Goal: Transaction & Acquisition: Obtain resource

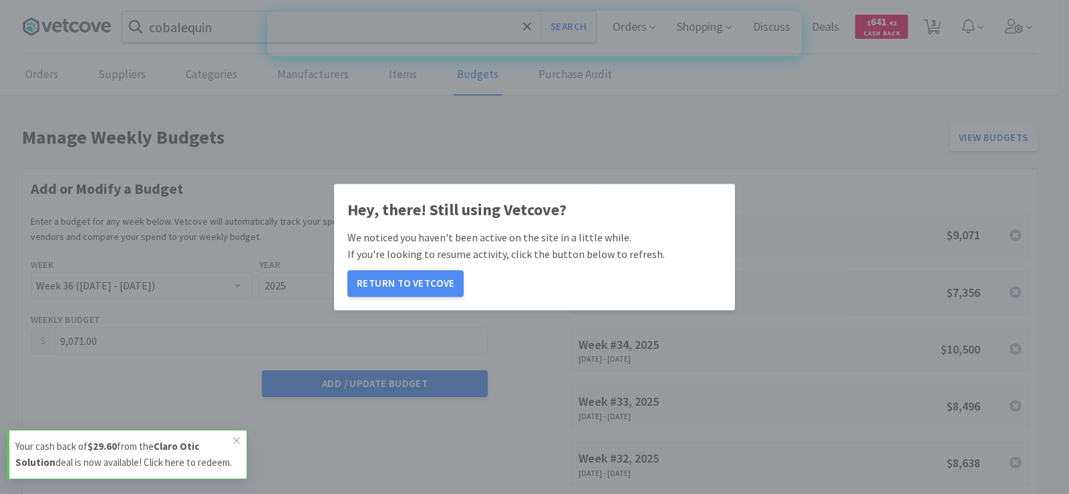
select select "36"
select select "2025"
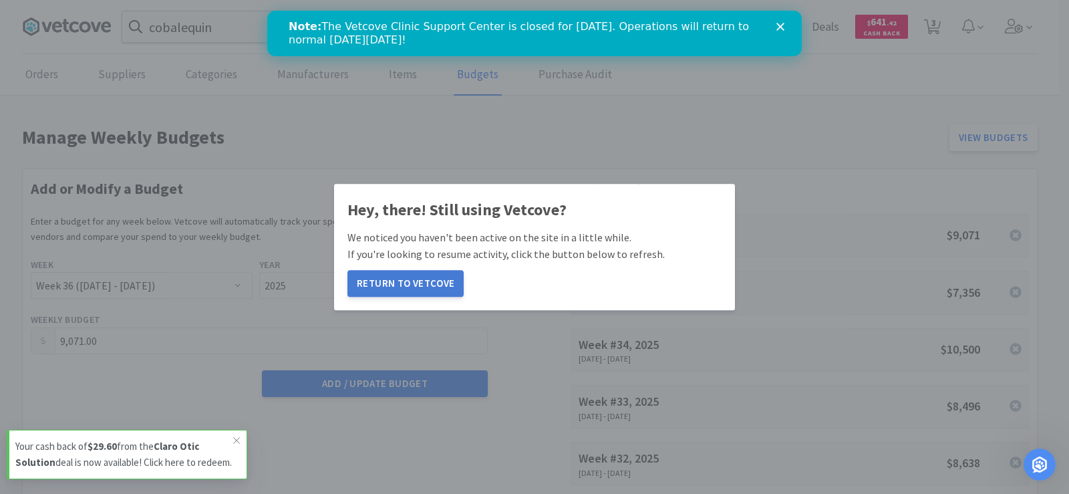
click at [367, 279] on button "Return to Vetcove" at bounding box center [405, 283] width 116 height 27
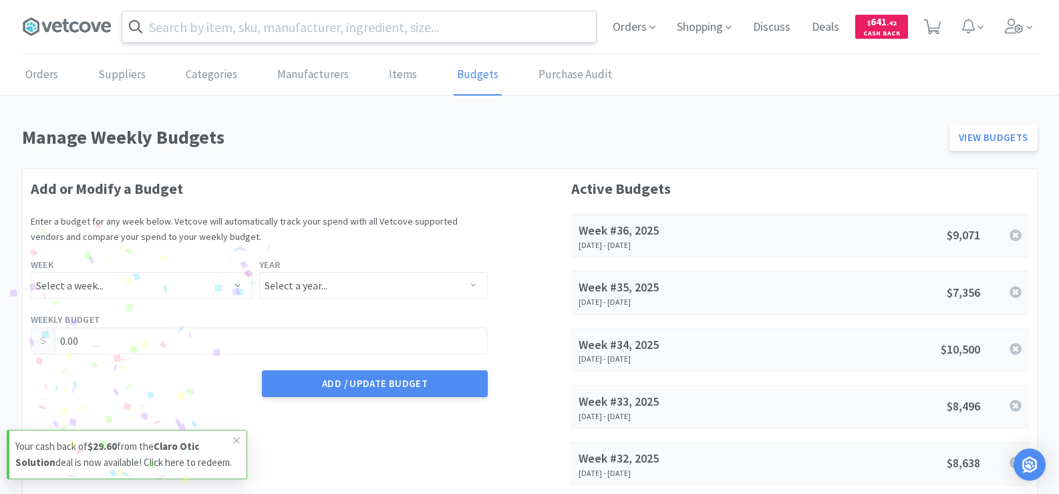
click at [249, 33] on input "text" at bounding box center [359, 26] width 474 height 31
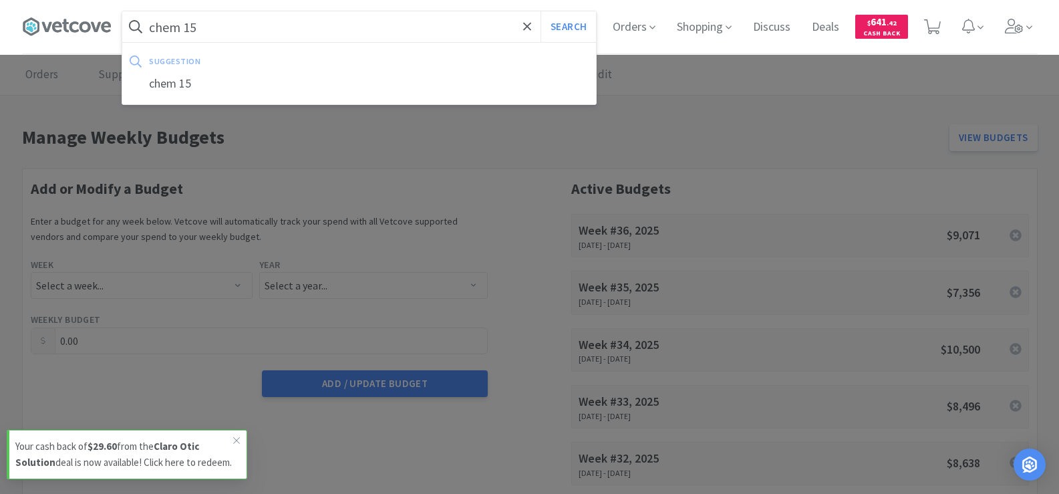
type input "chem 15"
click at [540, 11] on button "Search" at bounding box center [567, 26] width 55 height 31
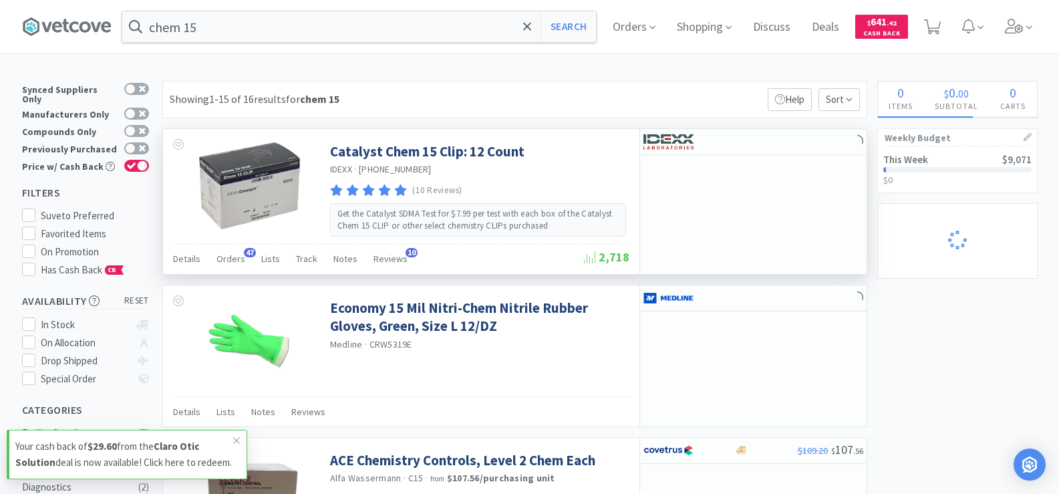
select select "4"
select select "1"
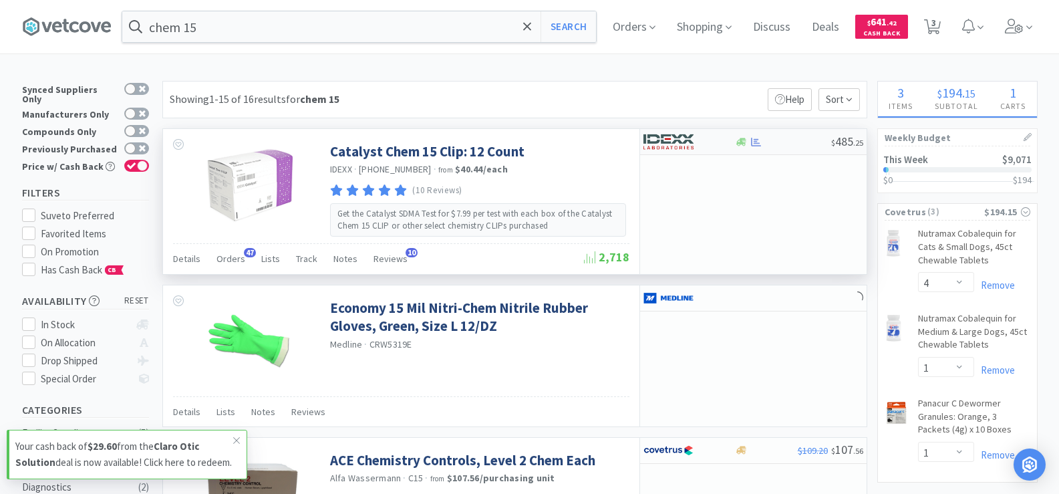
click at [750, 142] on div at bounding box center [756, 142] width 13 height 10
select select "1"
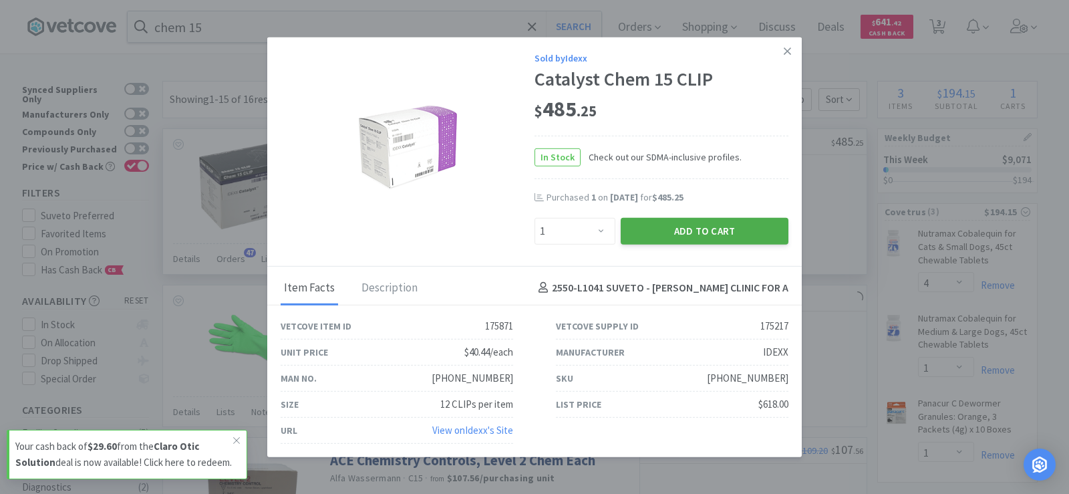
click at [729, 225] on button "Add to Cart" at bounding box center [705, 230] width 168 height 27
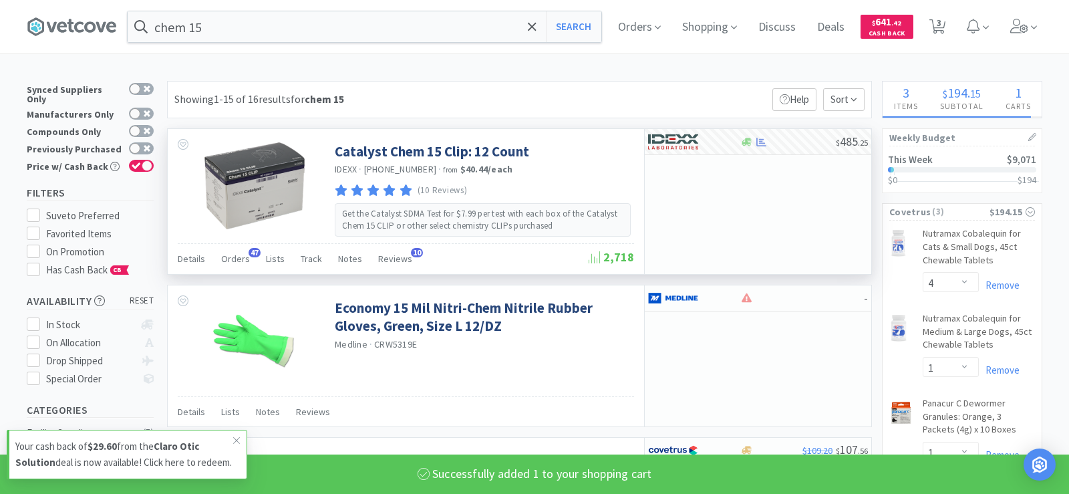
select select "1"
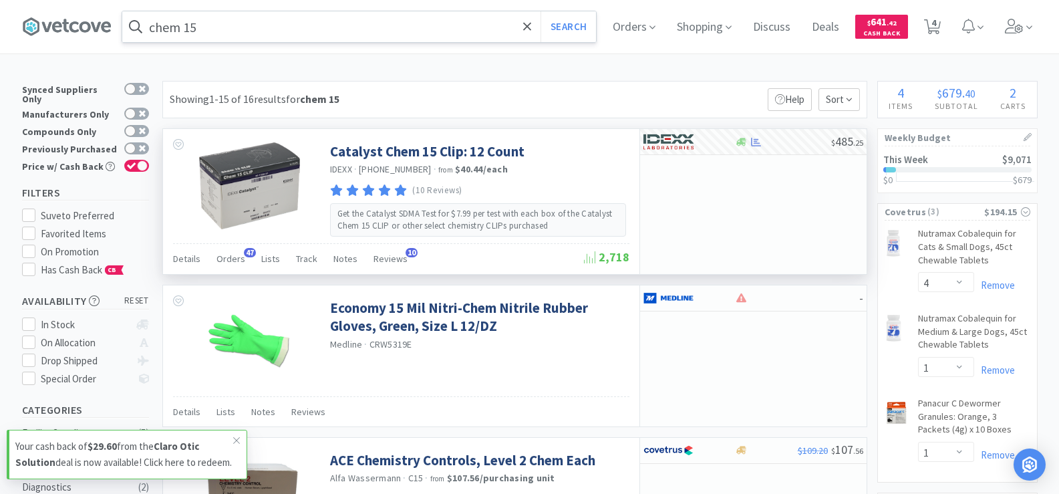
click at [224, 28] on input "chem 15" at bounding box center [359, 26] width 474 height 31
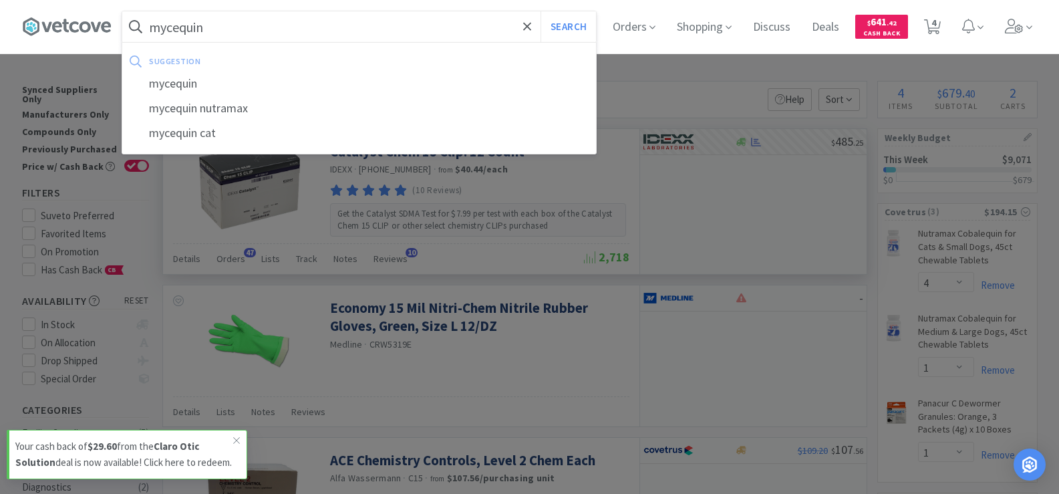
type input "mycequin"
click at [540, 11] on button "Search" at bounding box center [567, 26] width 55 height 31
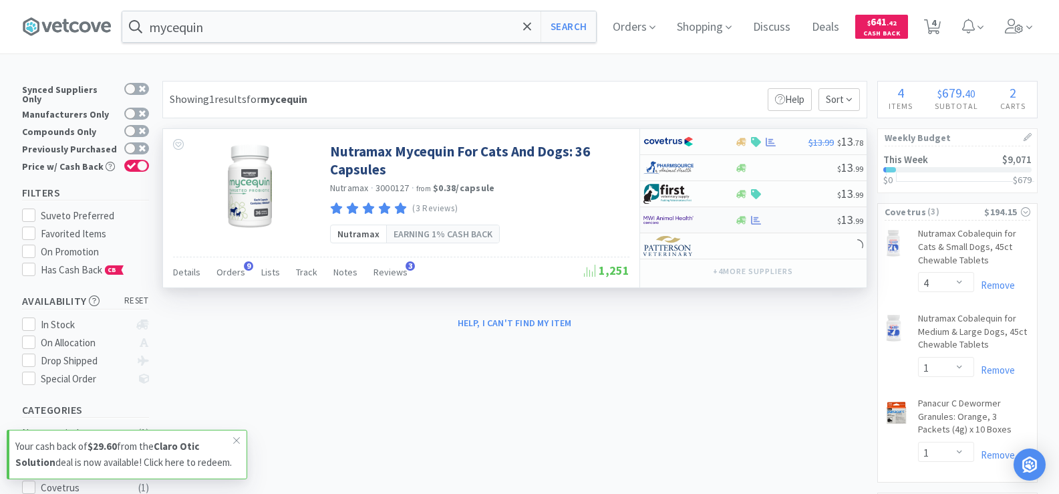
click at [750, 222] on div at bounding box center [756, 220] width 13 height 10
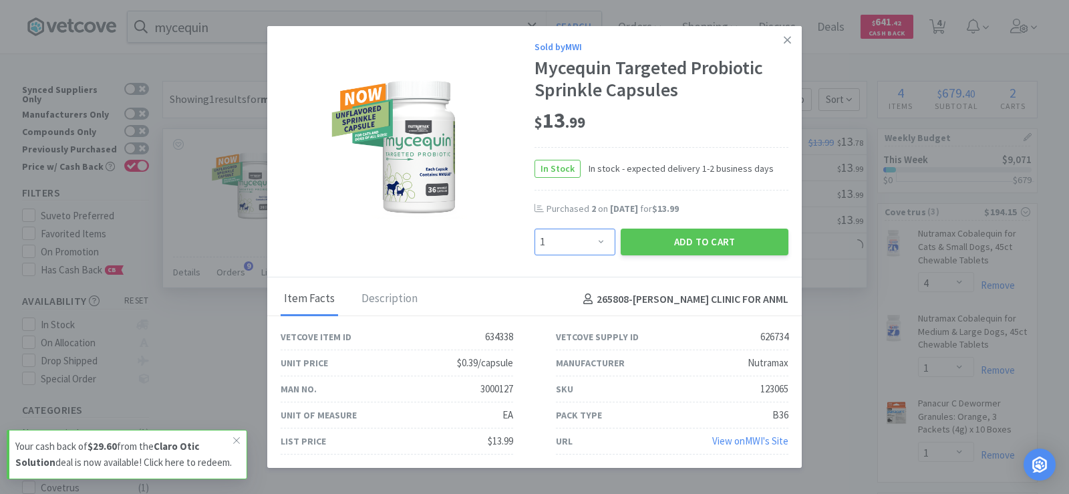
click at [597, 235] on select "Enter Quantity 1 2 3 4 5 6 7 8 9 10 11 12 13 14 15 16 17 18 19 20 Enter Quantity" at bounding box center [574, 241] width 81 height 27
select select "2"
click at [534, 228] on select "Enter Quantity 1 2 3 4 5 6 7 8 9 10 11 12 13 14 15 16 17 18 19 20 Enter Quantity" at bounding box center [574, 241] width 81 height 27
click at [700, 242] on button "Add to Cart" at bounding box center [705, 241] width 168 height 27
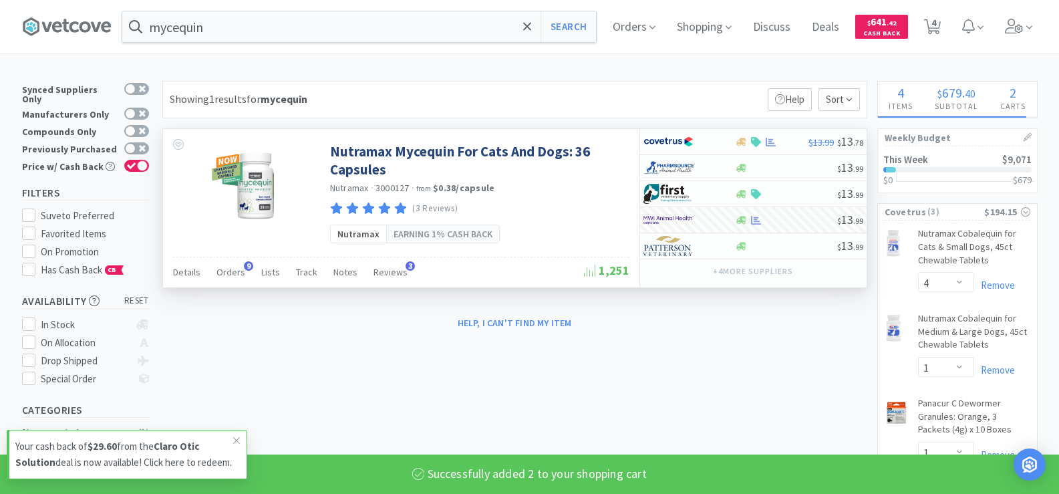
select select "2"
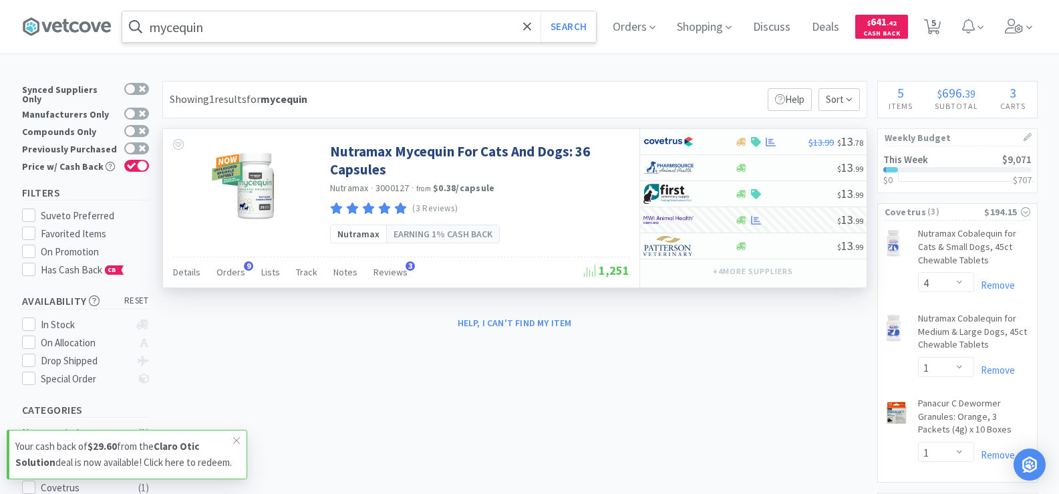
click at [270, 24] on input "mycequin" at bounding box center [359, 26] width 474 height 31
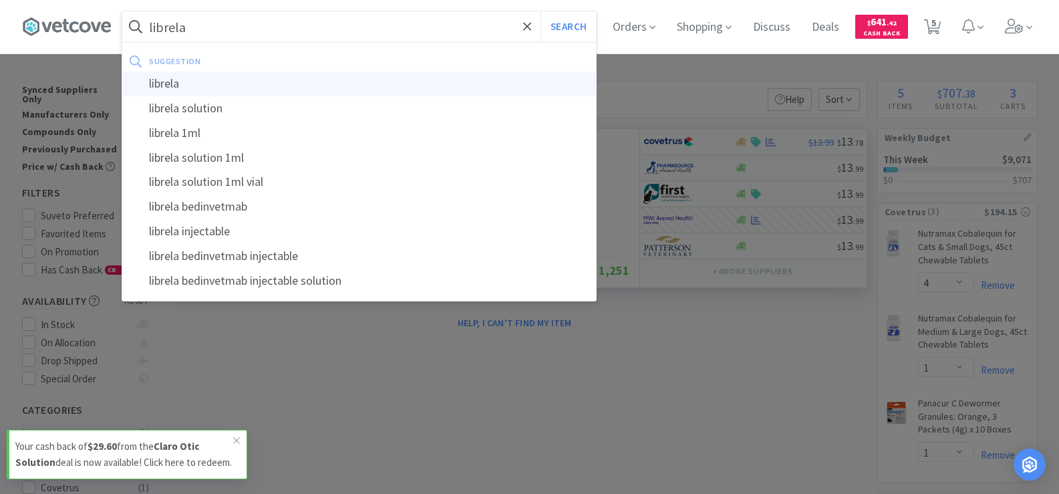
type input "librela"
click at [244, 88] on div "librela" at bounding box center [359, 83] width 474 height 25
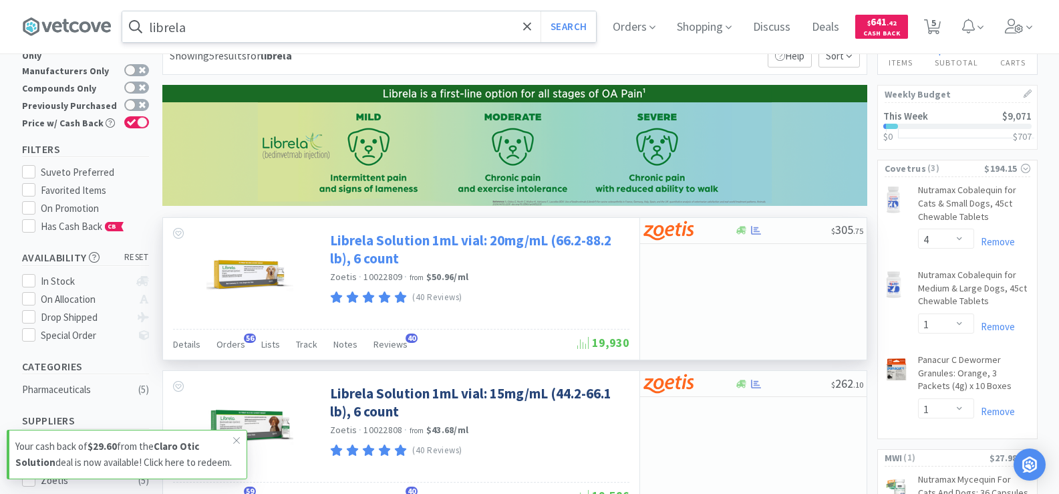
scroll to position [67, 0]
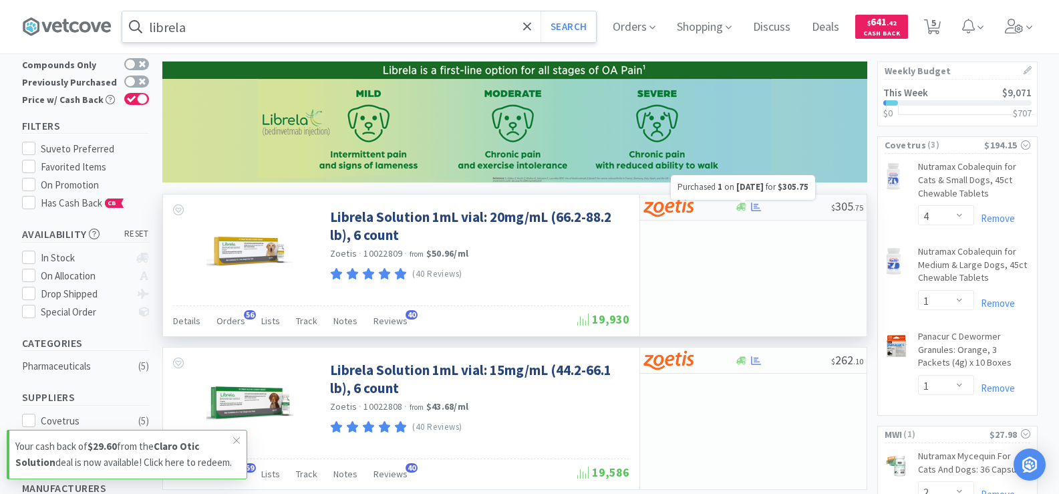
click at [754, 211] on icon at bounding box center [756, 206] width 10 height 9
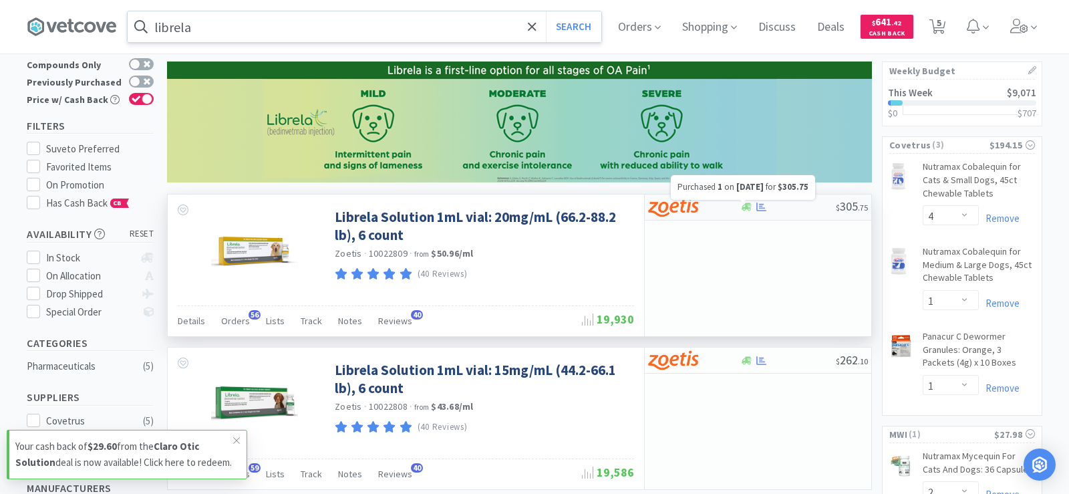
select select "1"
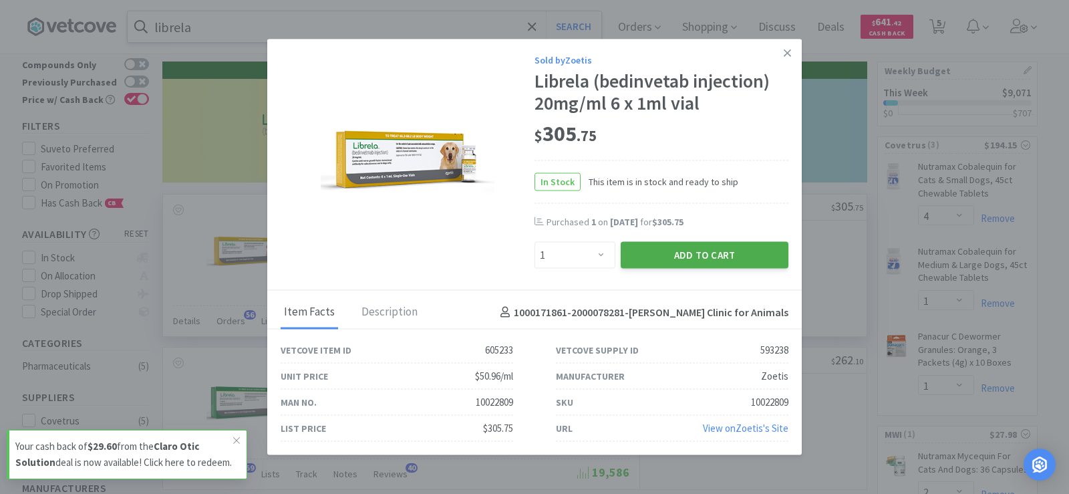
click at [731, 253] on button "Add to Cart" at bounding box center [705, 255] width 168 height 27
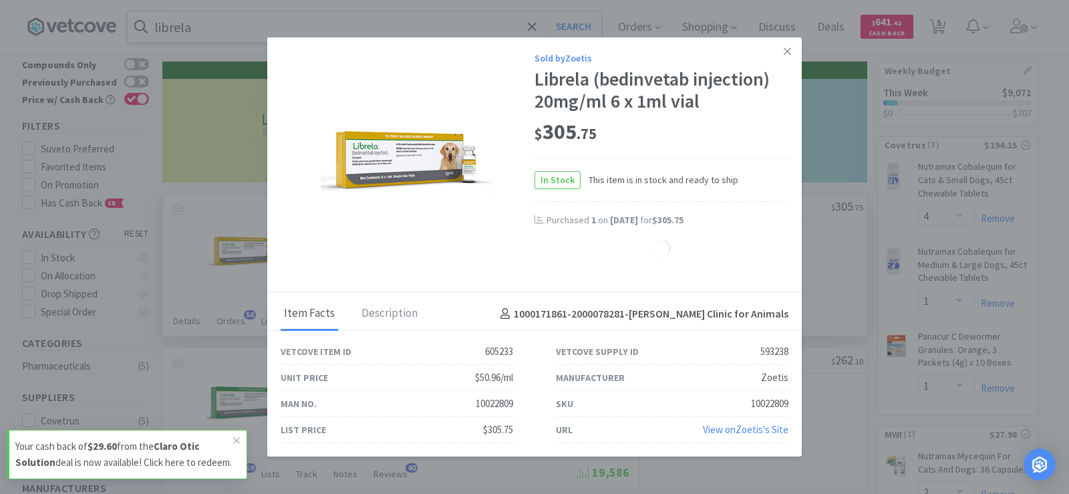
select select "1"
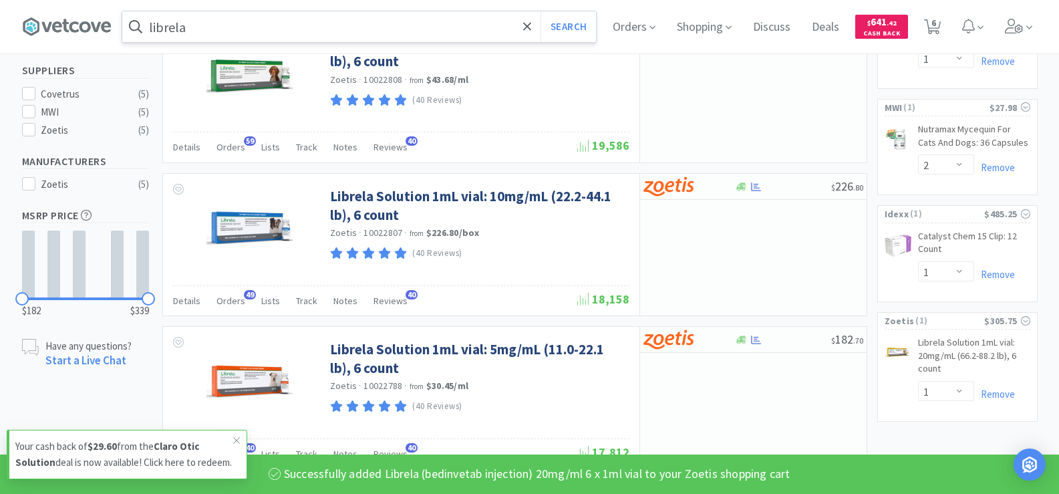
scroll to position [401, 0]
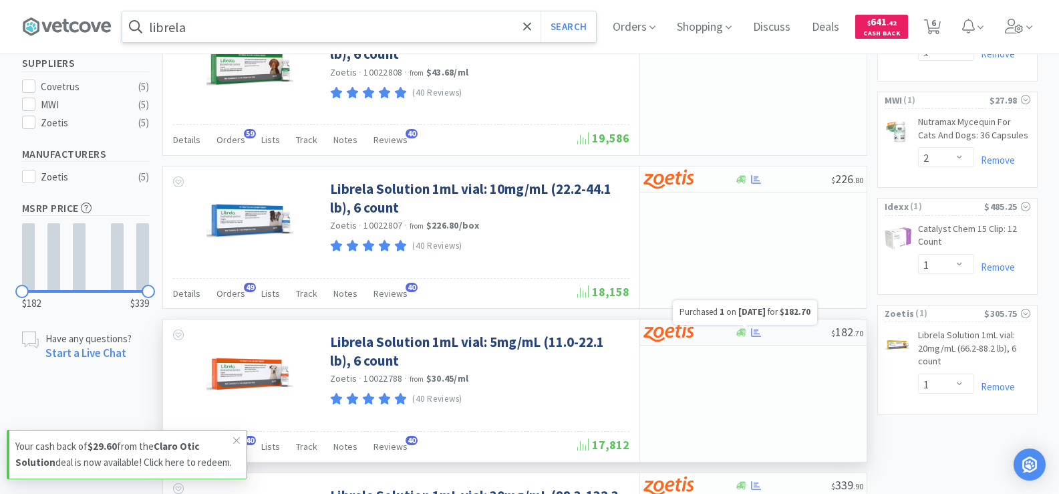
click at [754, 334] on icon at bounding box center [756, 332] width 10 height 10
select select "1"
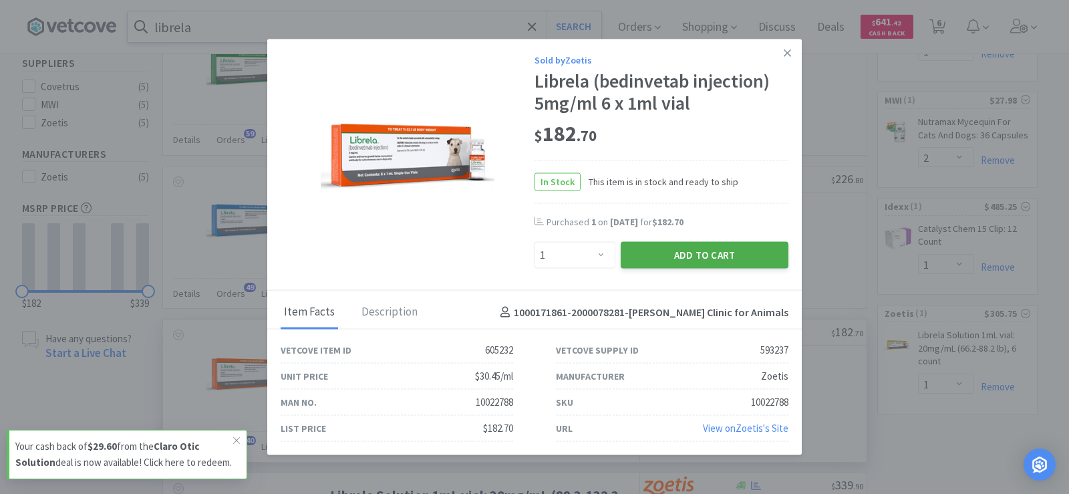
click at [697, 261] on button "Add to Cart" at bounding box center [705, 255] width 168 height 27
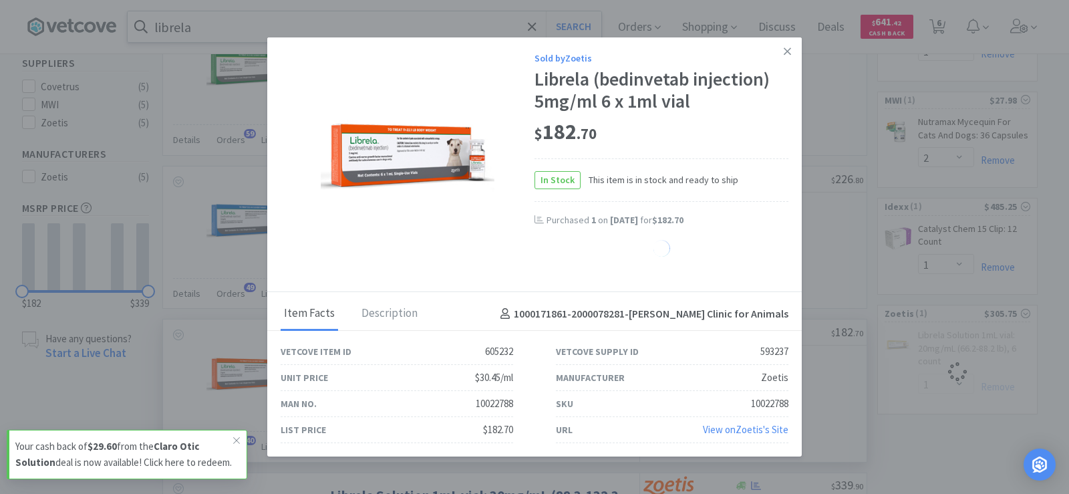
select select "1"
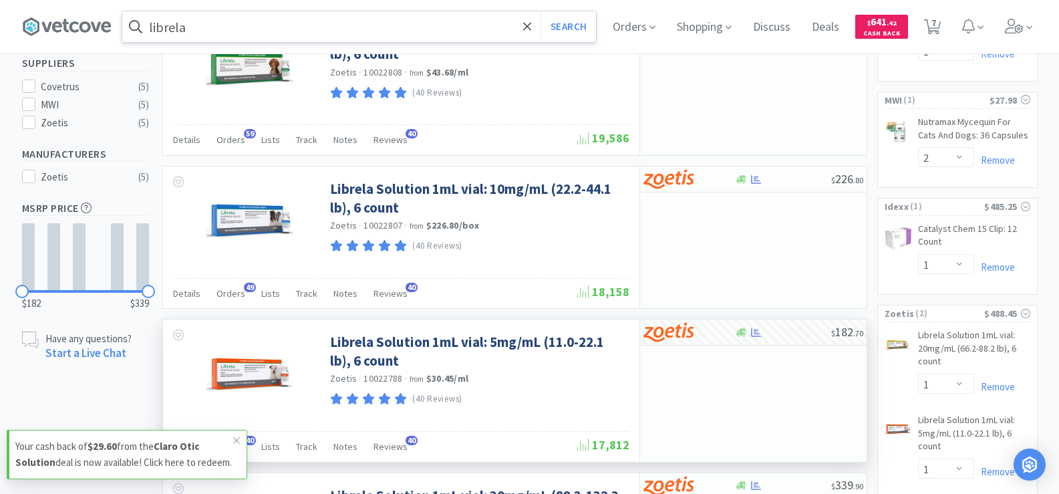
click at [212, 27] on input "librela" at bounding box center [359, 26] width 474 height 31
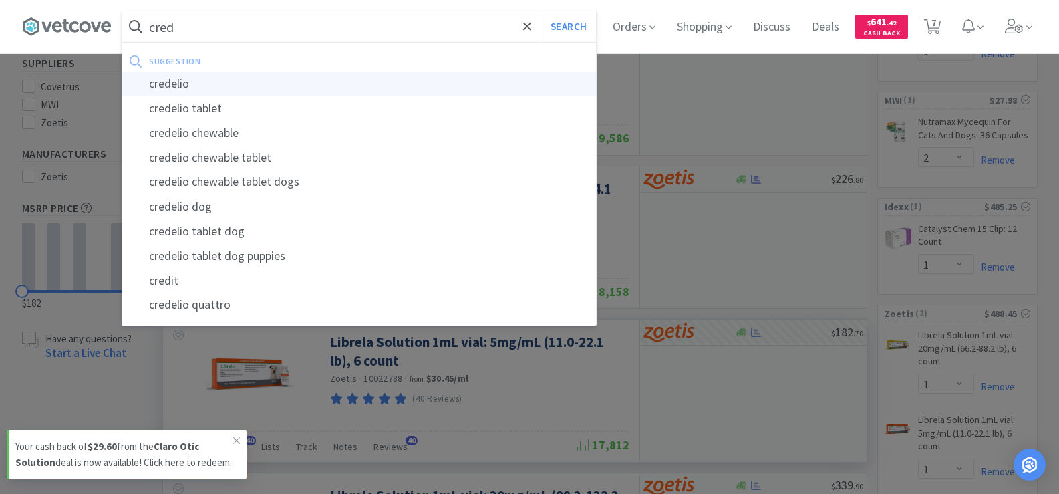
click at [214, 80] on div "credelio" at bounding box center [359, 83] width 474 height 25
type input "credelio"
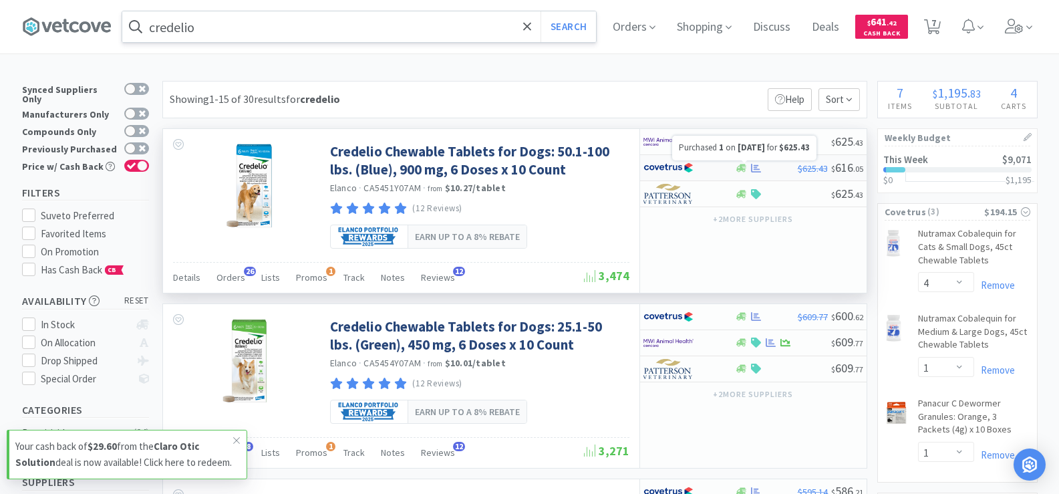
click at [754, 171] on icon at bounding box center [756, 167] width 10 height 9
select select "1"
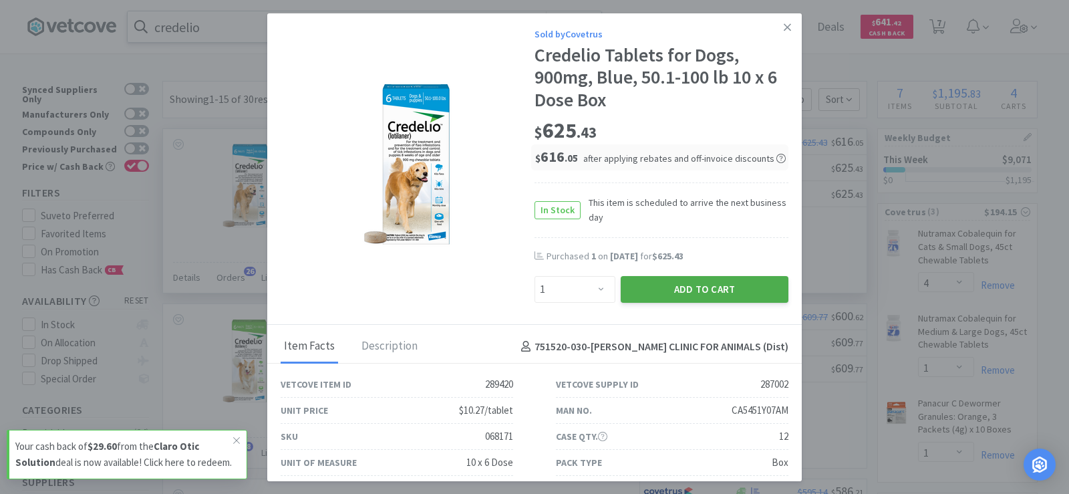
click at [685, 283] on button "Add to Cart" at bounding box center [705, 289] width 168 height 27
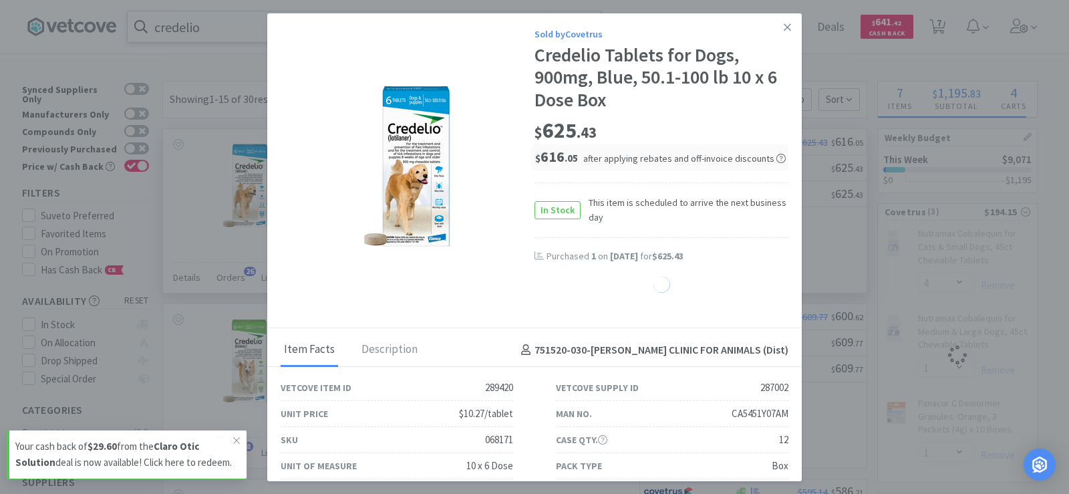
select select "1"
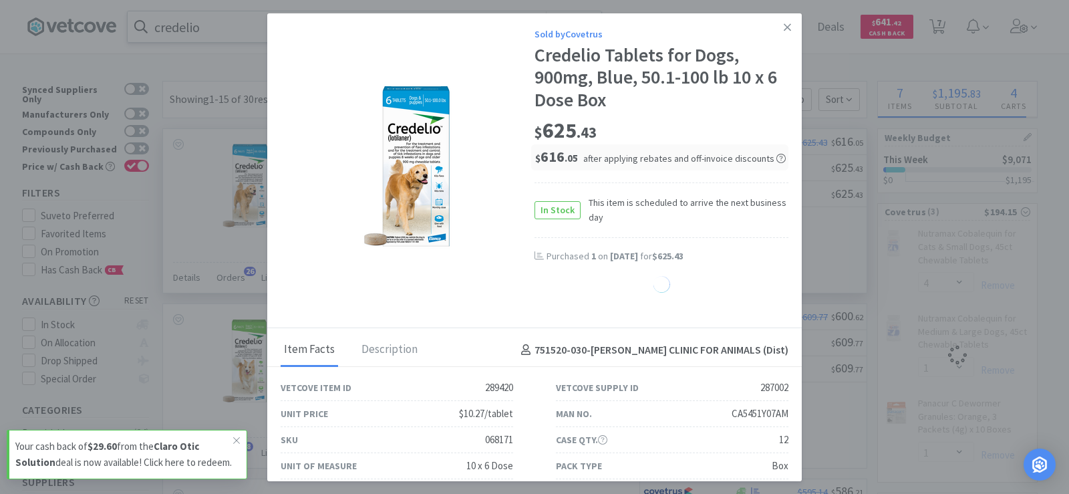
select select "1"
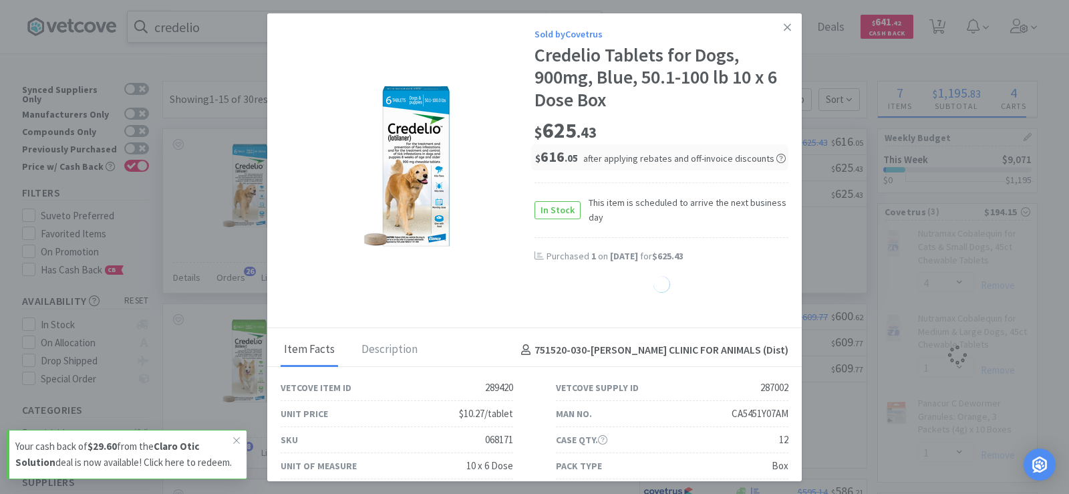
select select "1"
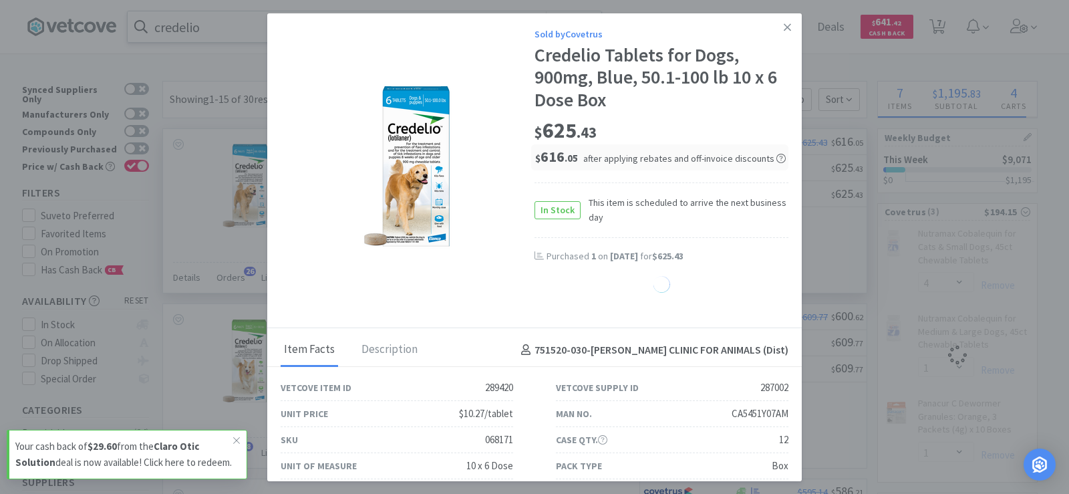
select select "1"
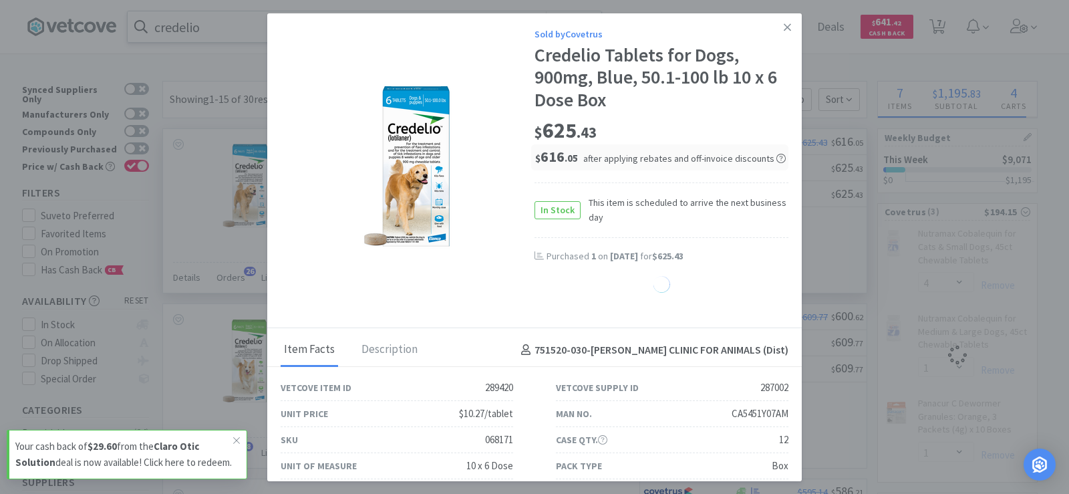
select select "1"
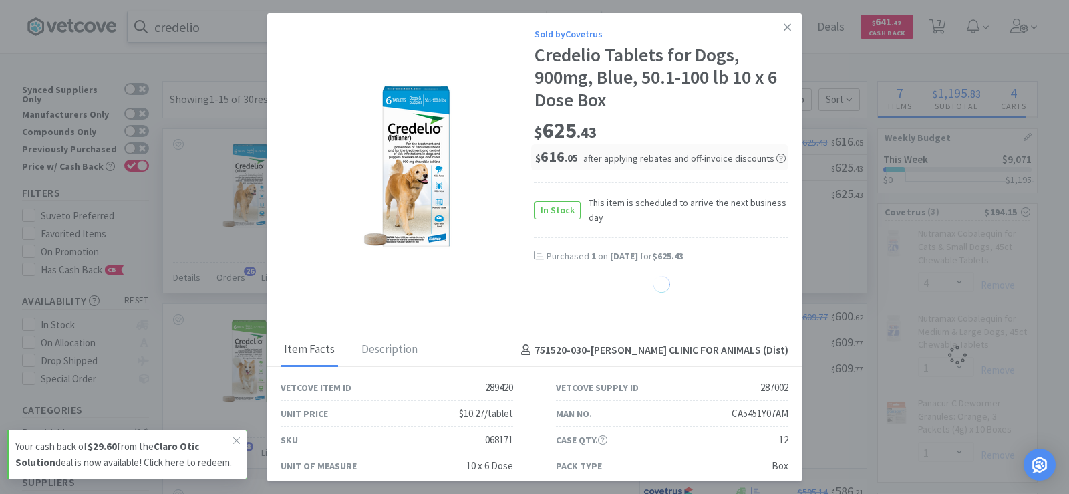
select select "1"
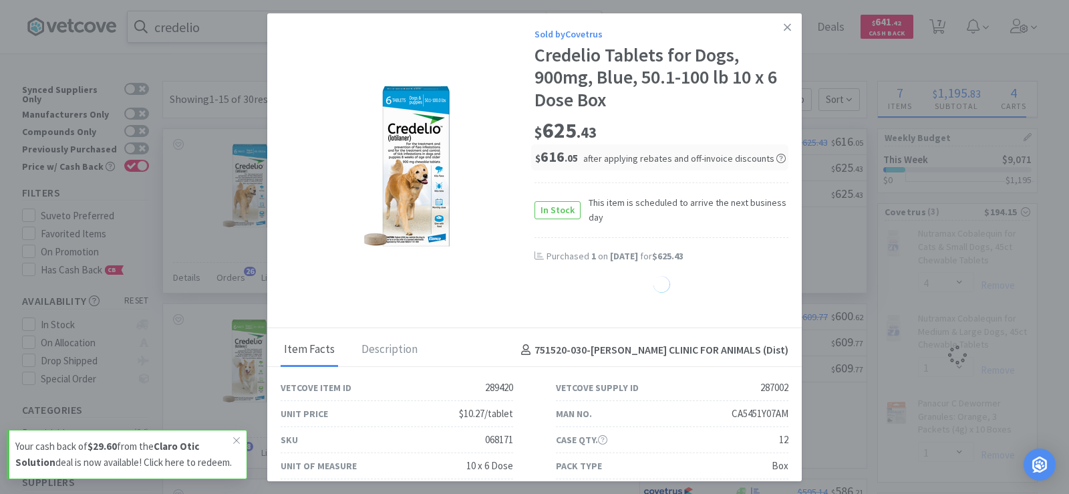
select select "1"
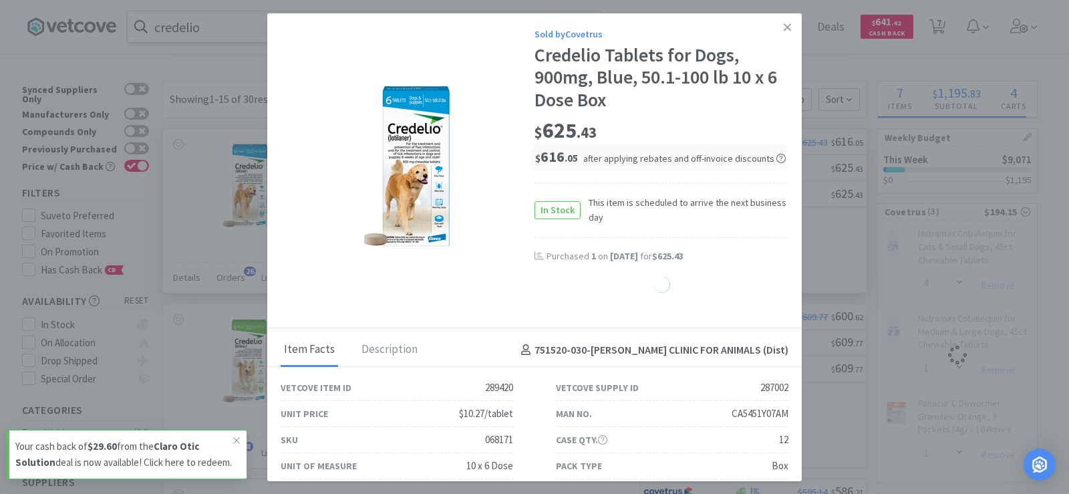
select select "1"
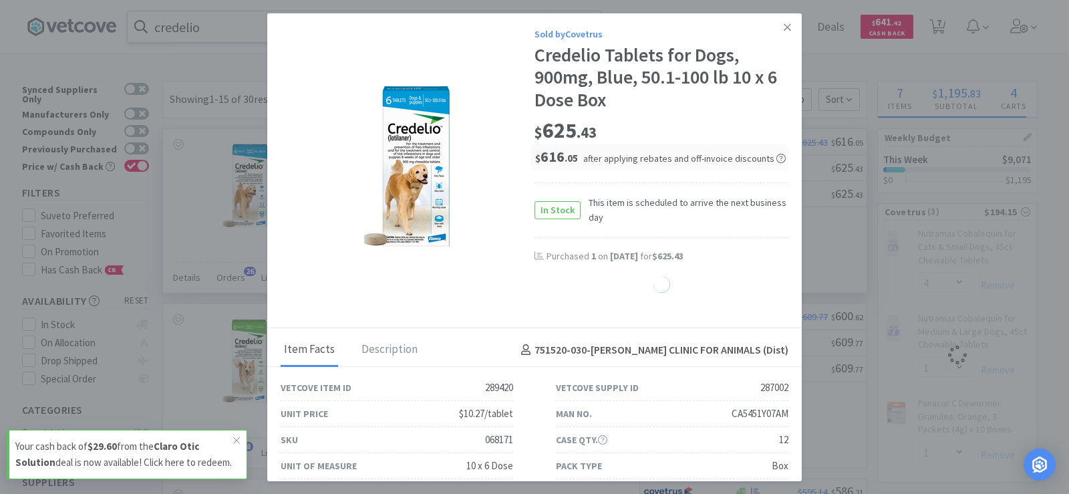
select select "1"
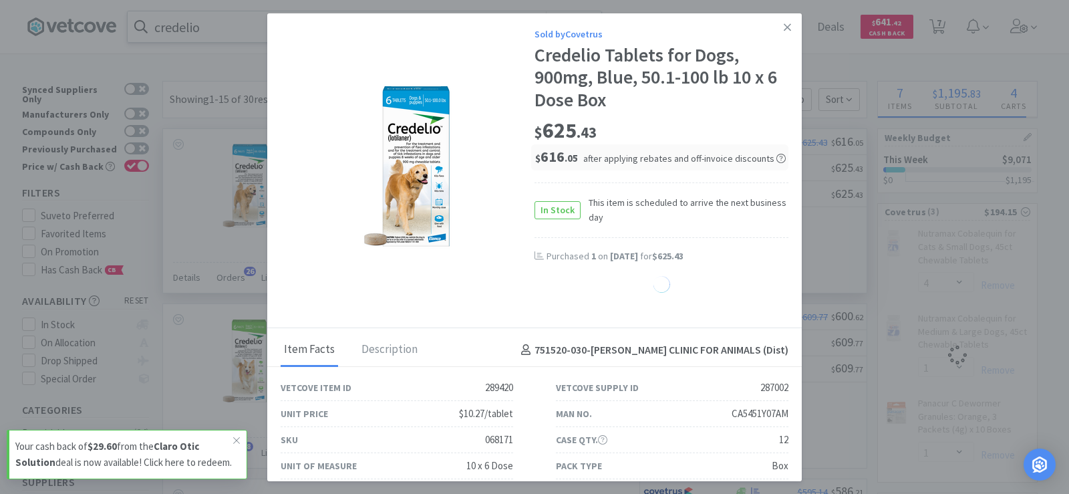
select select "1"
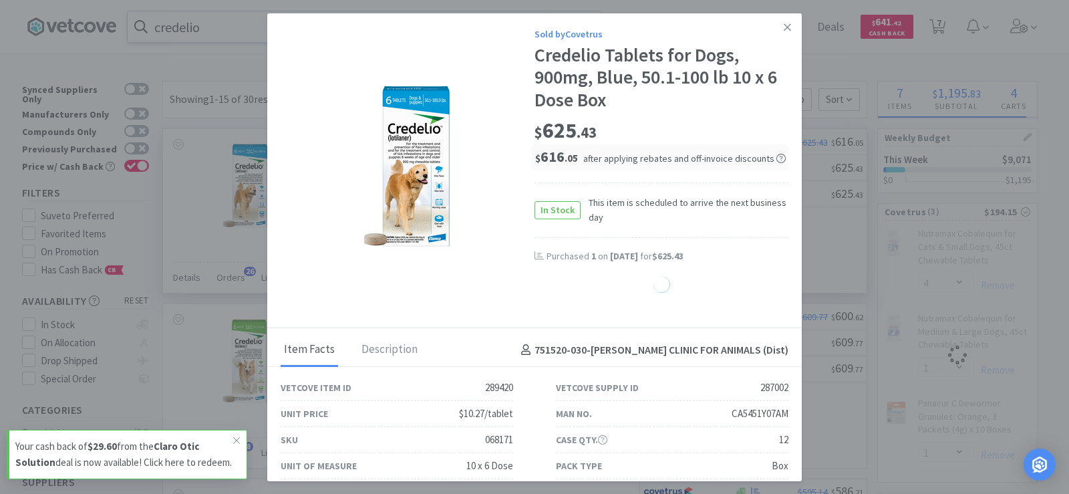
select select "1"
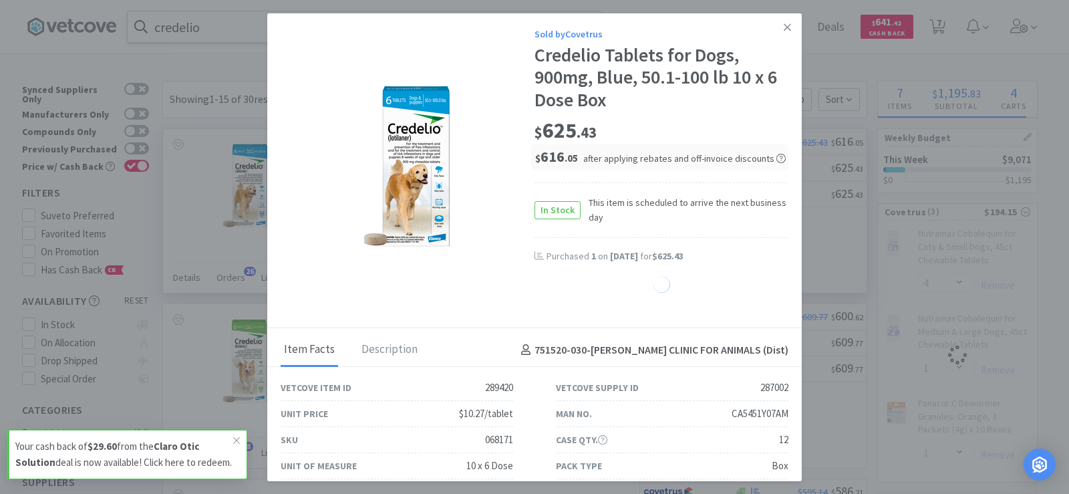
select select "1"
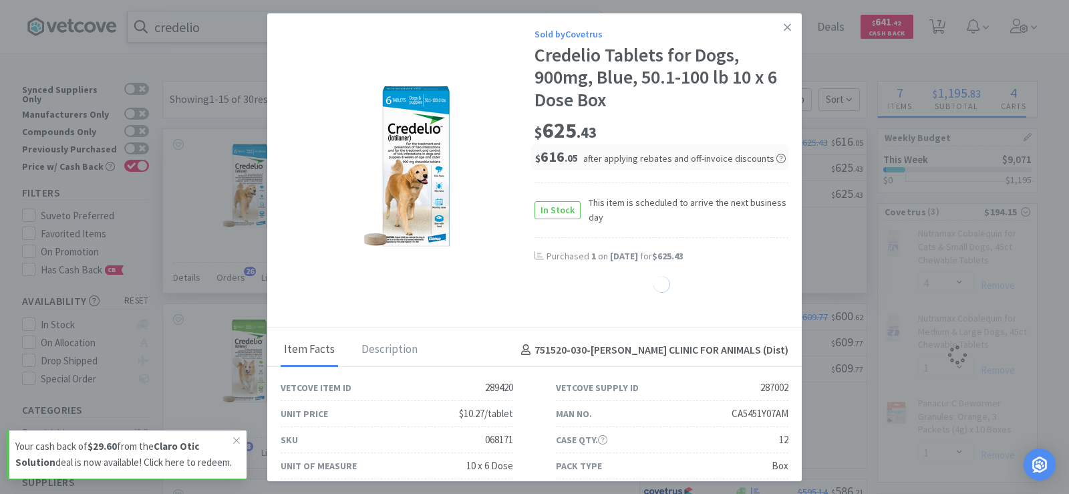
select select "1"
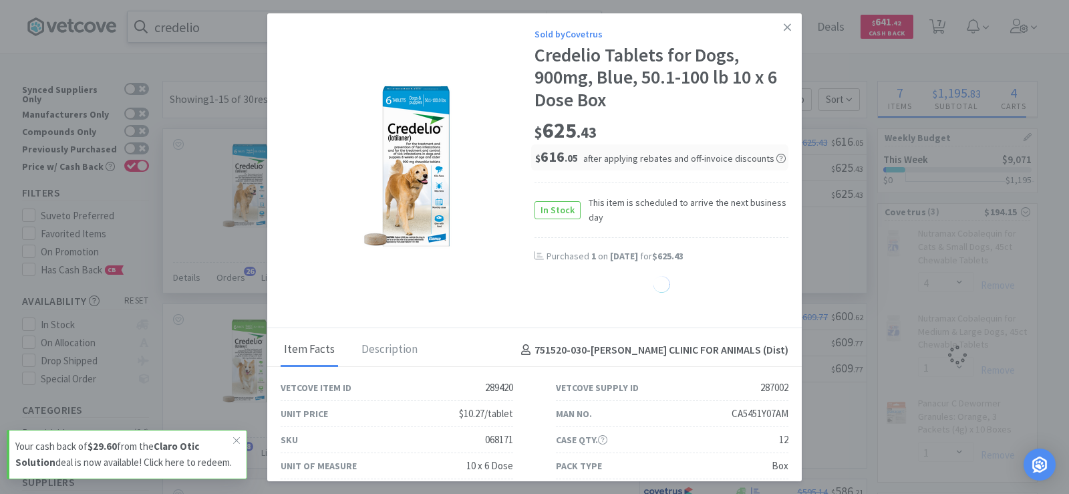
select select "1"
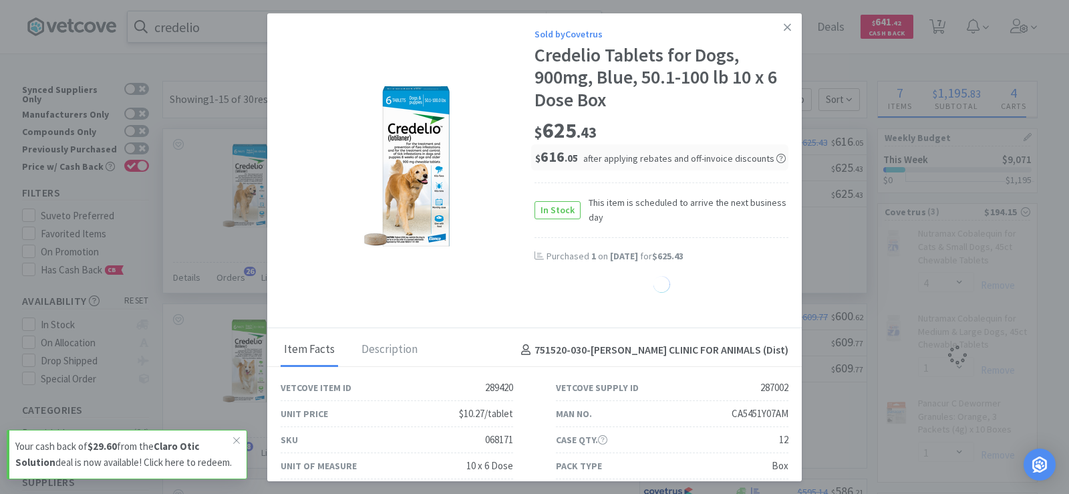
select select "1"
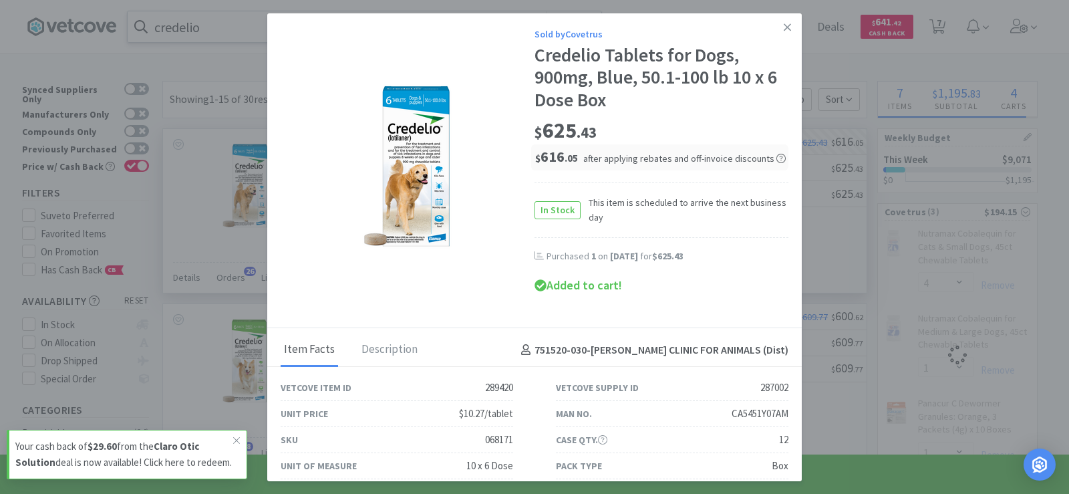
select select "1"
select select "4"
select select "1"
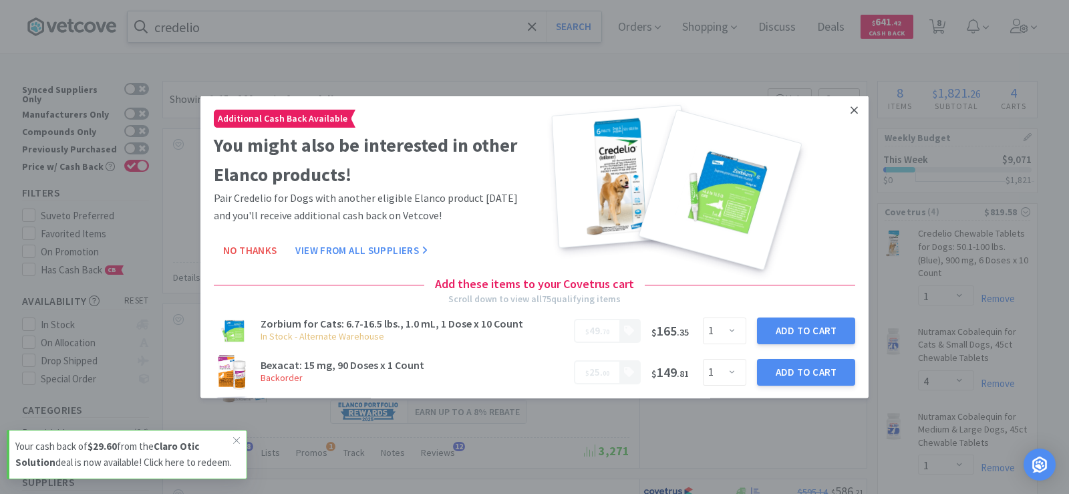
click at [850, 107] on icon at bounding box center [853, 110] width 7 height 12
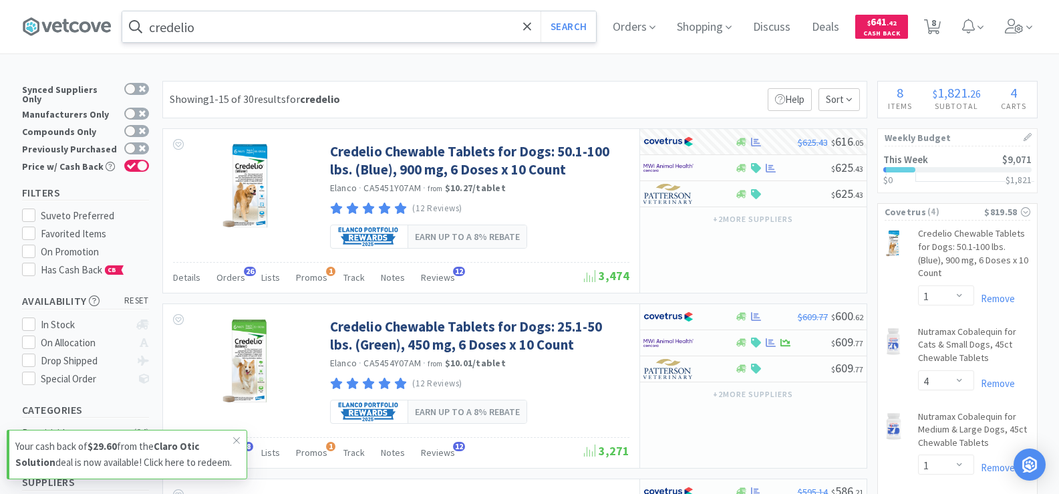
click at [231, 30] on input "credelio" at bounding box center [359, 26] width 474 height 31
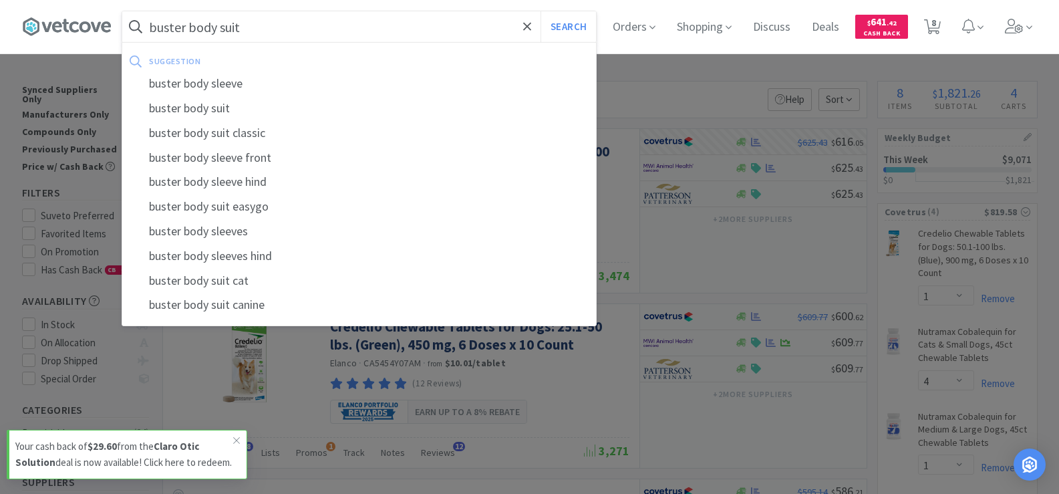
type input "buster body suit"
click at [540, 11] on button "Search" at bounding box center [567, 26] width 55 height 31
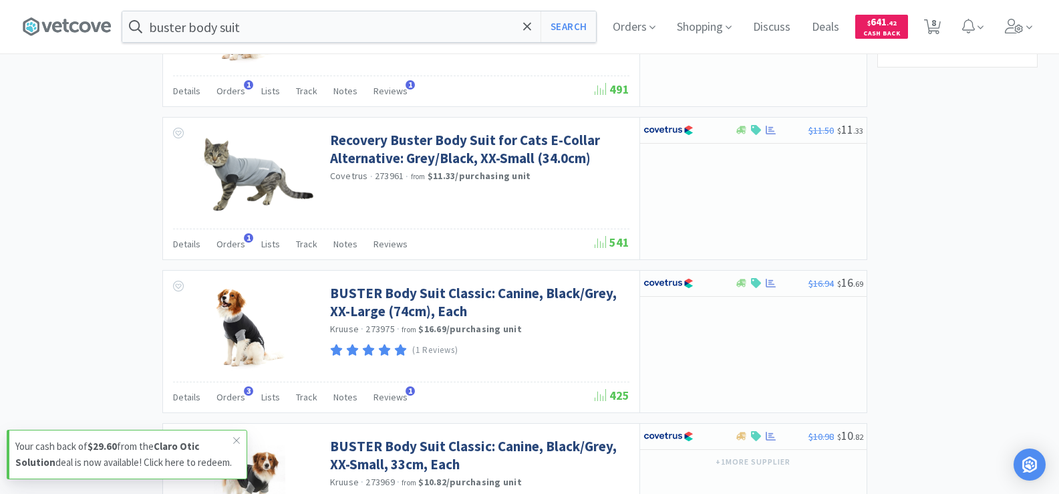
scroll to position [935, 0]
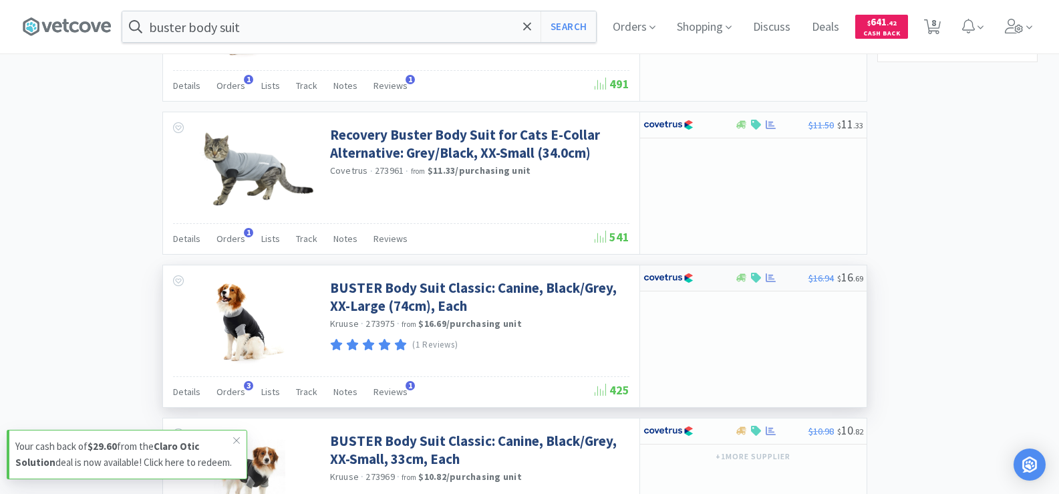
click at [762, 279] on div at bounding box center [756, 278] width 13 height 10
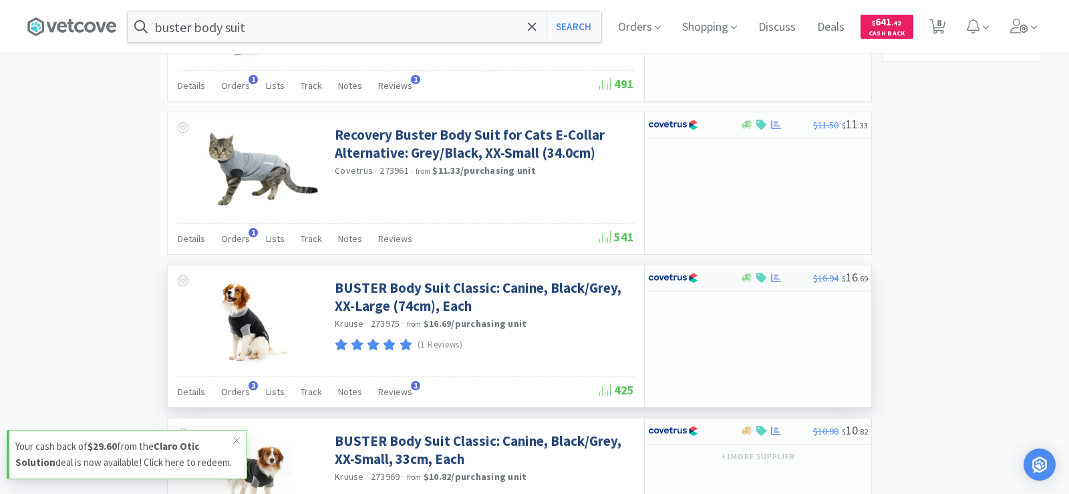
select select "1"
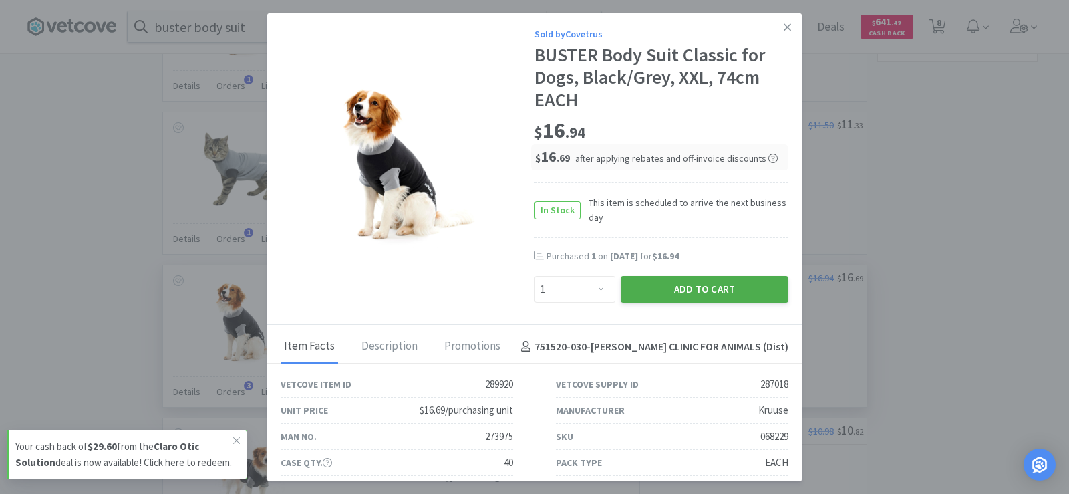
click at [715, 294] on button "Add to Cart" at bounding box center [705, 289] width 168 height 27
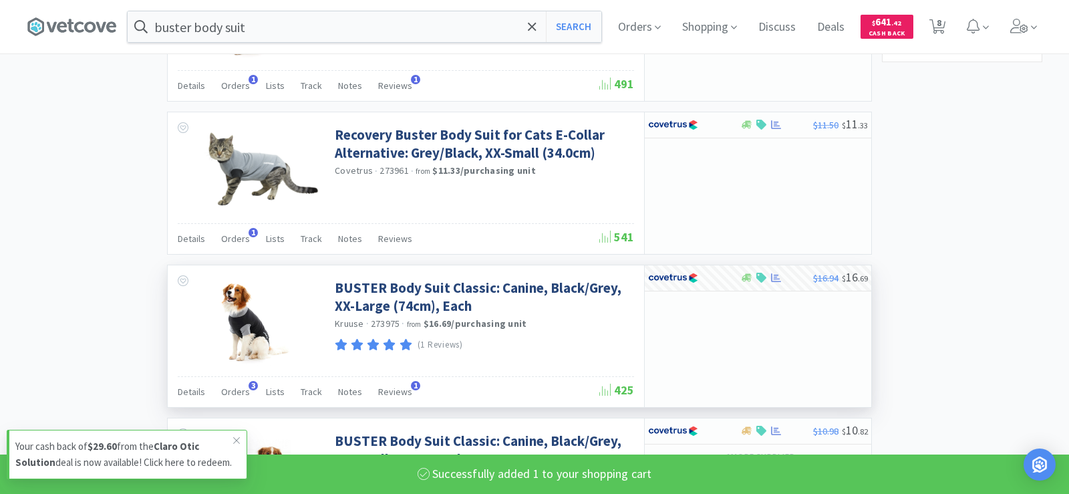
select select "1"
select select "4"
select select "1"
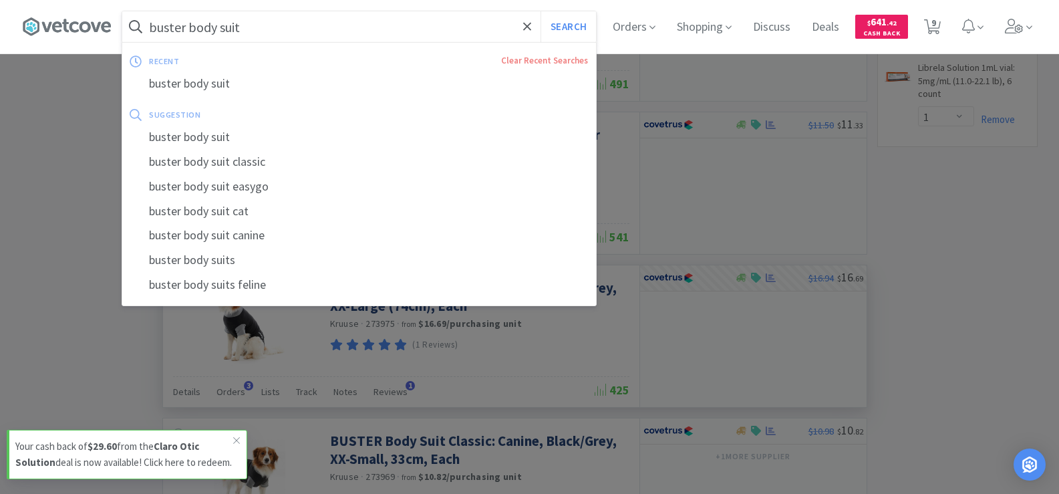
click at [249, 29] on input "buster body suit" at bounding box center [359, 26] width 474 height 31
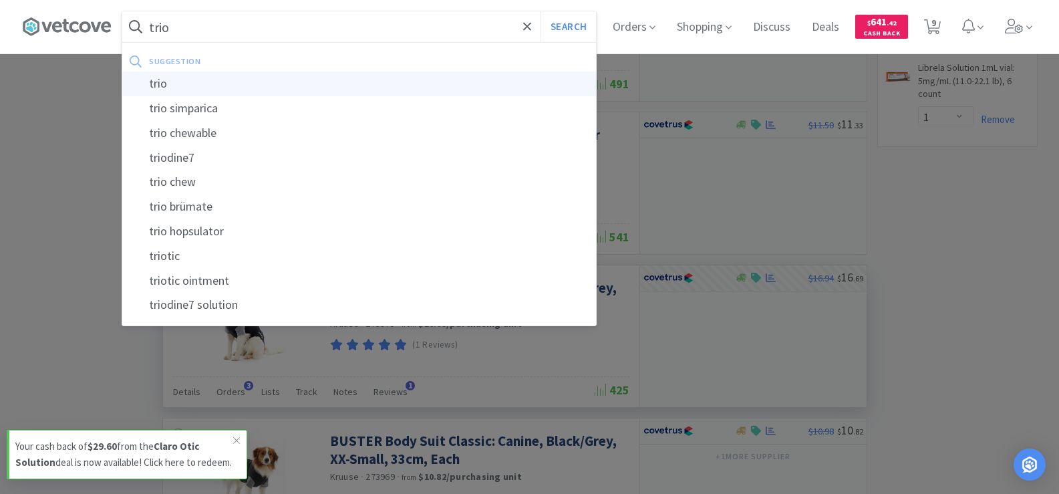
type input "trio"
click at [202, 83] on div "trio" at bounding box center [359, 83] width 474 height 25
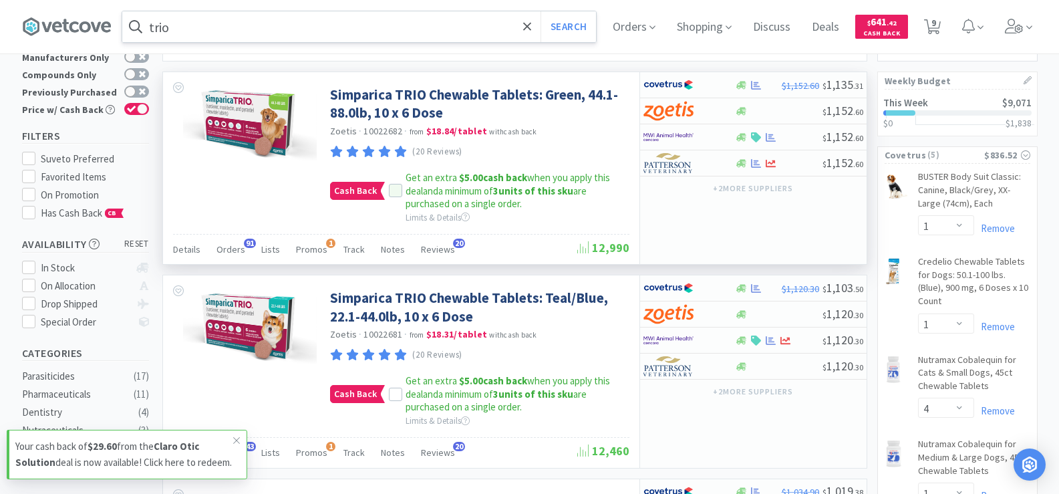
scroll to position [134, 0]
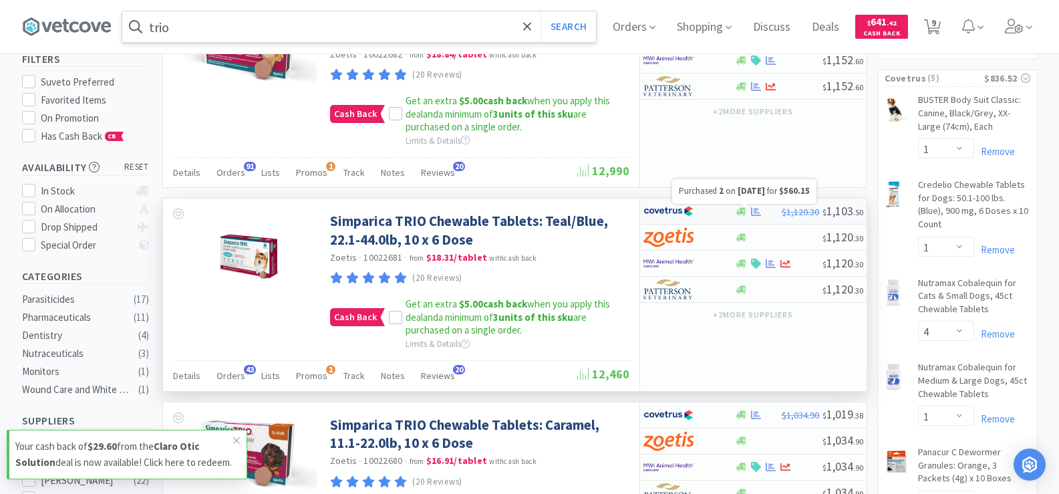
click at [752, 210] on icon at bounding box center [756, 211] width 10 height 9
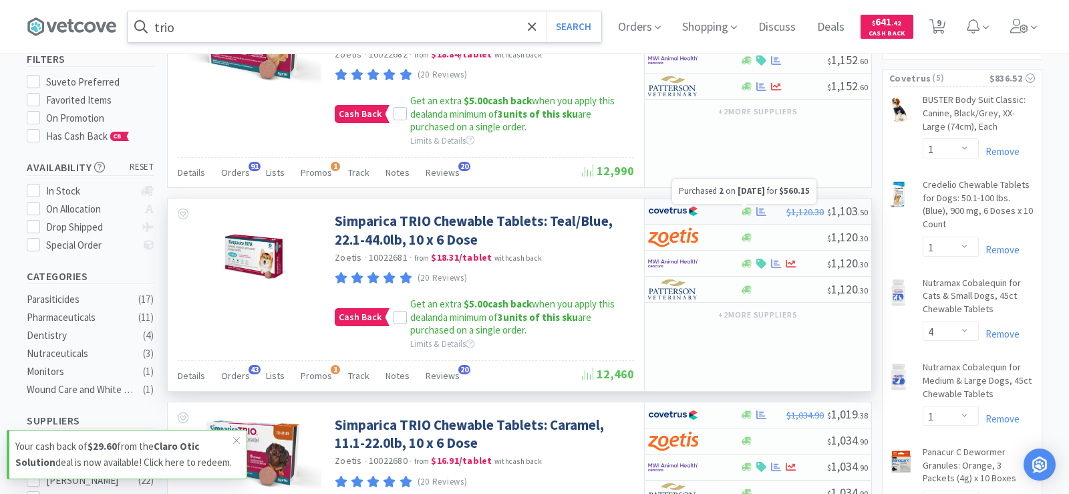
select select "2"
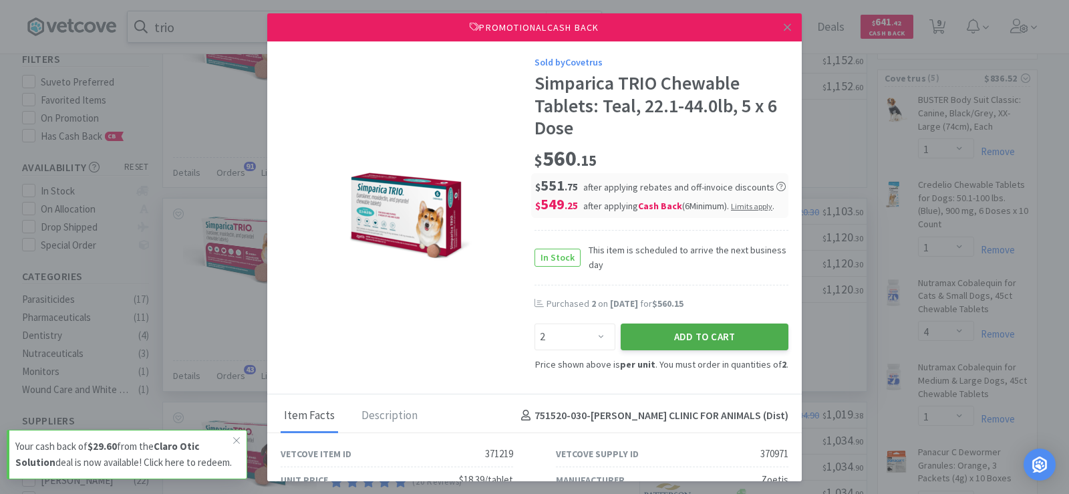
click at [683, 338] on button "Add to Cart" at bounding box center [705, 336] width 168 height 27
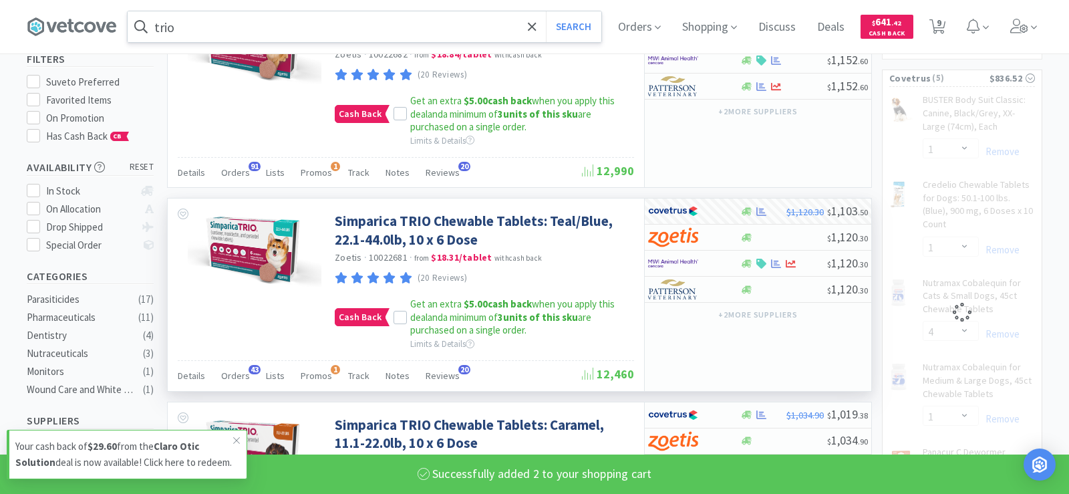
select select "2"
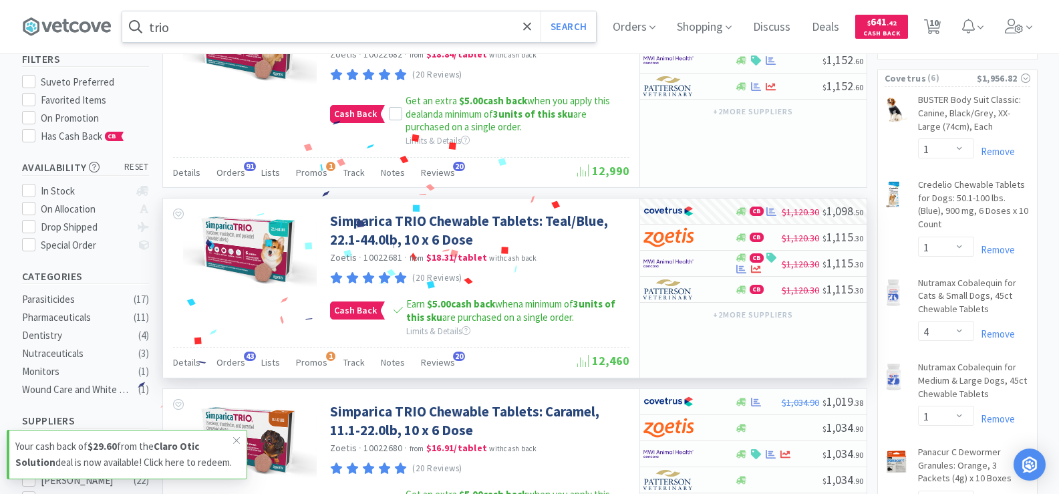
click at [242, 25] on input "trio" at bounding box center [359, 26] width 474 height 31
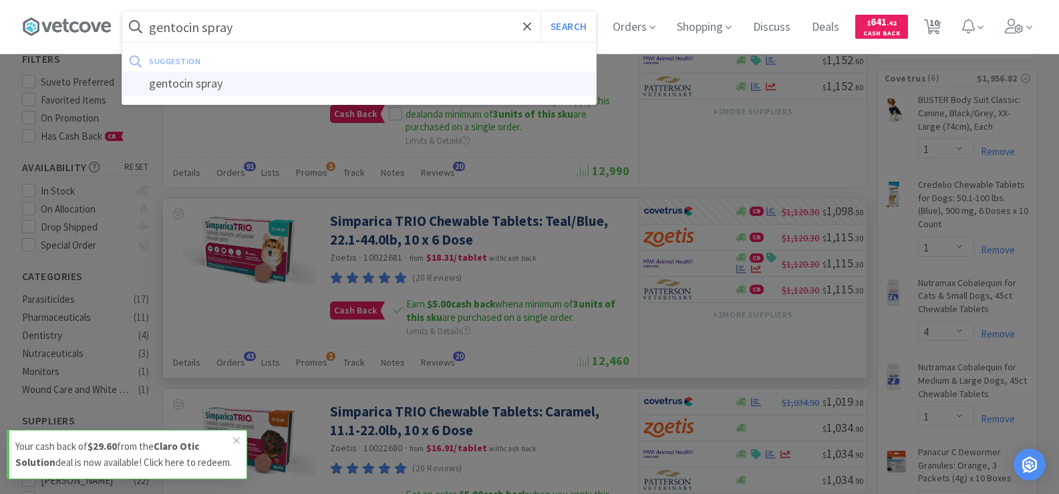
type input "gentocin spray"
click at [236, 81] on div "gentocin spray" at bounding box center [359, 83] width 474 height 25
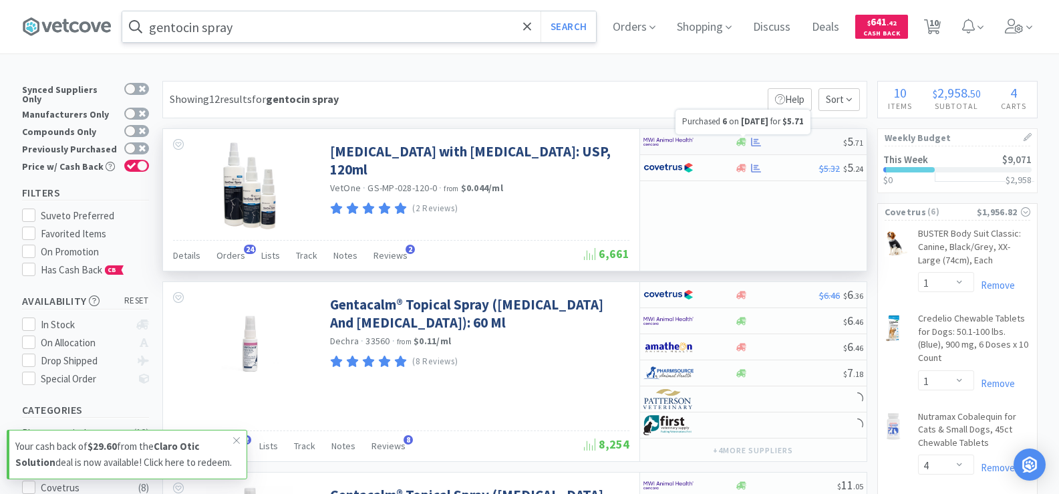
click at [757, 144] on icon at bounding box center [756, 142] width 10 height 10
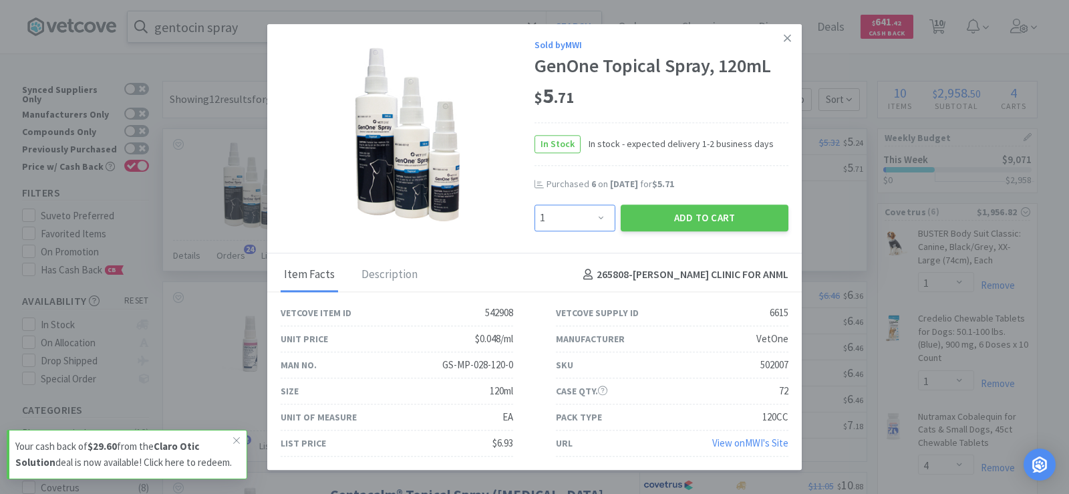
click at [590, 222] on select "Enter Quantity 1 2 3 4 5 6 7 8 9 10 11 12 13 14 15 16 17 18 19 20 Enter Quantity" at bounding box center [574, 217] width 81 height 27
select select "6"
click at [534, 204] on select "Enter Quantity 1 2 3 4 5 6 7 8 9 10 11 12 13 14 15 16 17 18 19 20 Enter Quantity" at bounding box center [574, 217] width 81 height 27
click at [679, 216] on button "Add to Cart" at bounding box center [705, 217] width 168 height 27
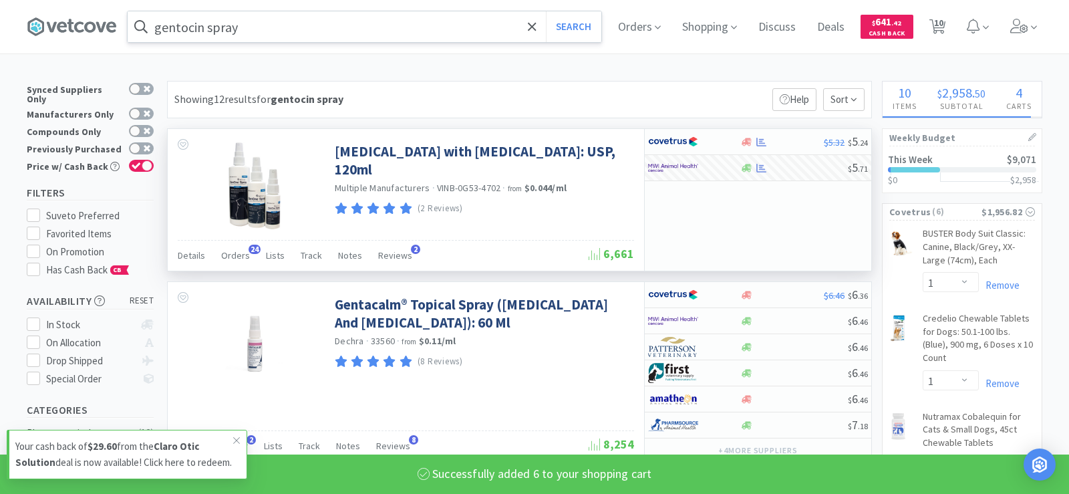
select select "6"
select select "2"
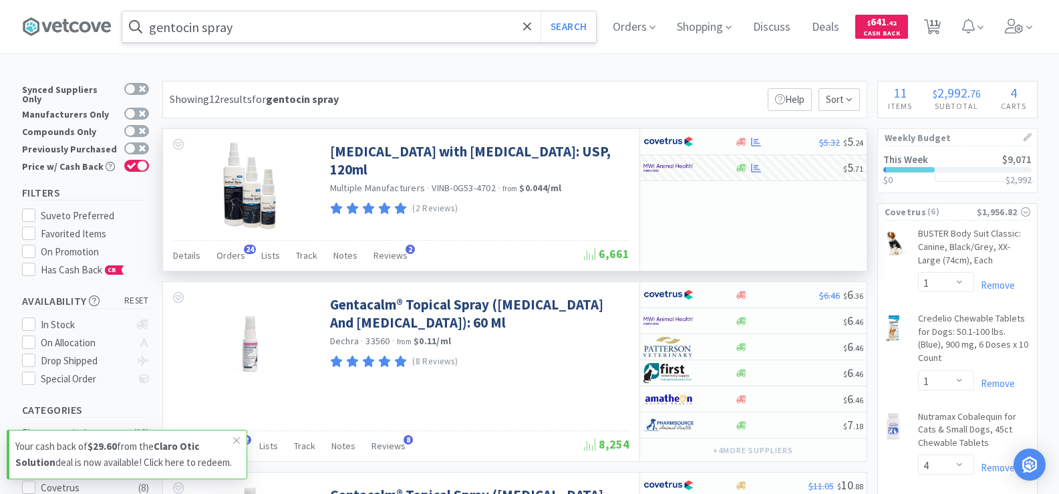
click at [269, 30] on input "gentocin spray" at bounding box center [359, 26] width 474 height 31
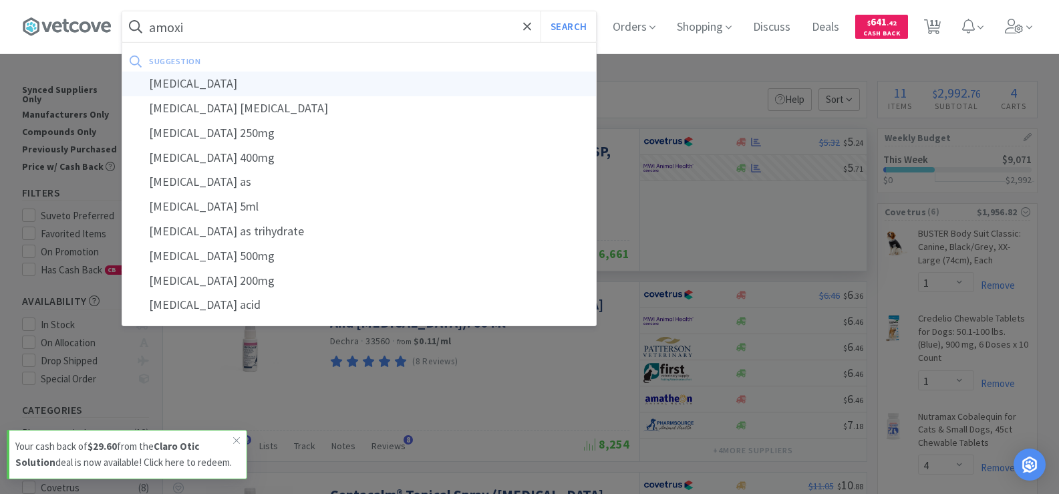
click at [254, 92] on div "[MEDICAL_DATA]" at bounding box center [359, 83] width 474 height 25
type input "[MEDICAL_DATA]"
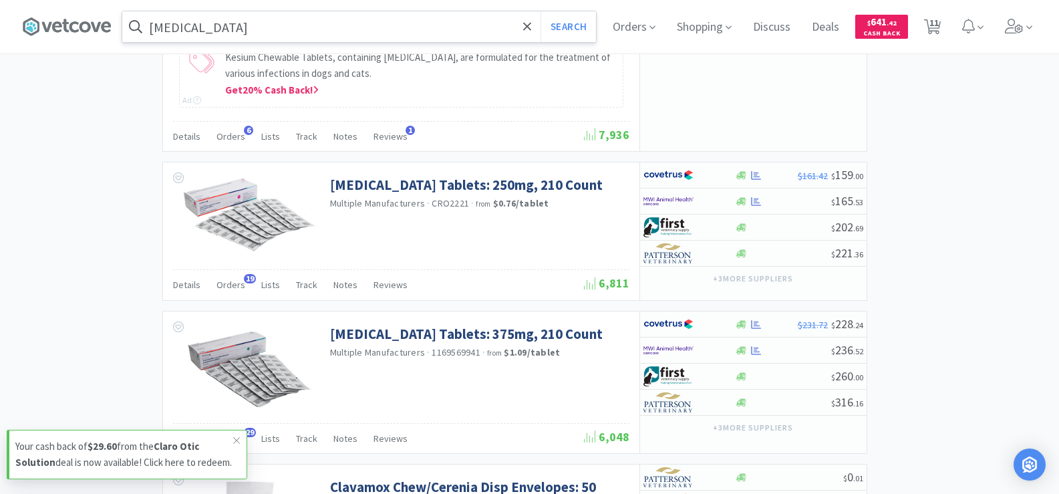
scroll to position [1475, 0]
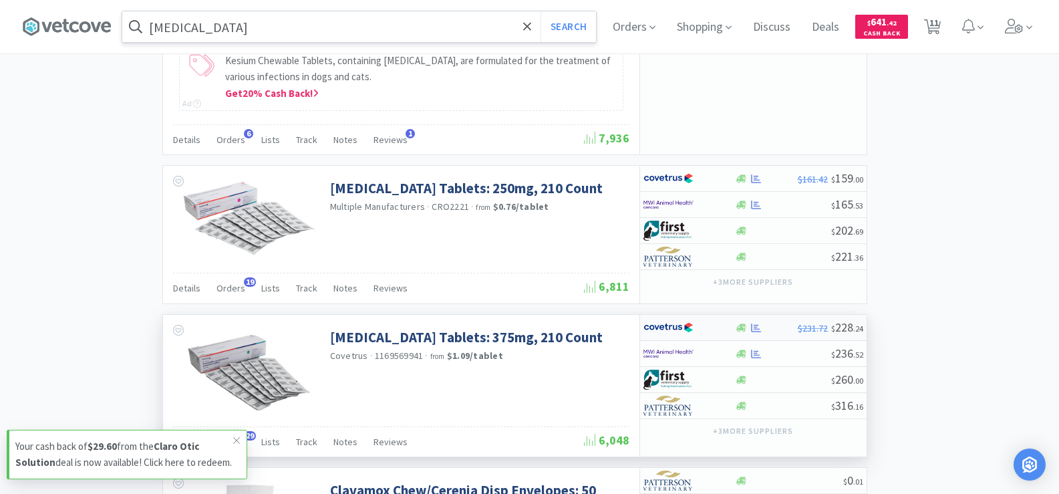
click at [752, 333] on icon at bounding box center [756, 328] width 10 height 10
select select "1"
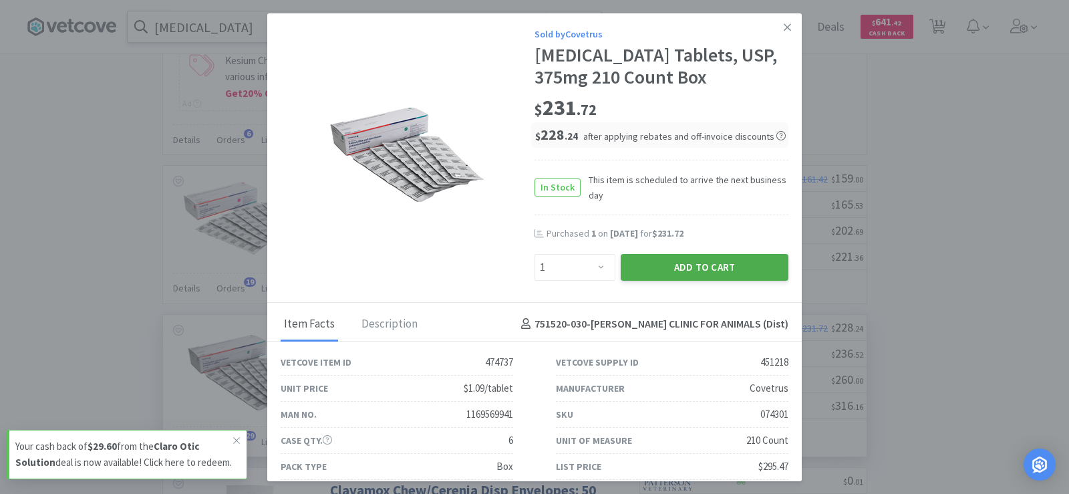
click at [674, 281] on button "Add to Cart" at bounding box center [705, 267] width 168 height 27
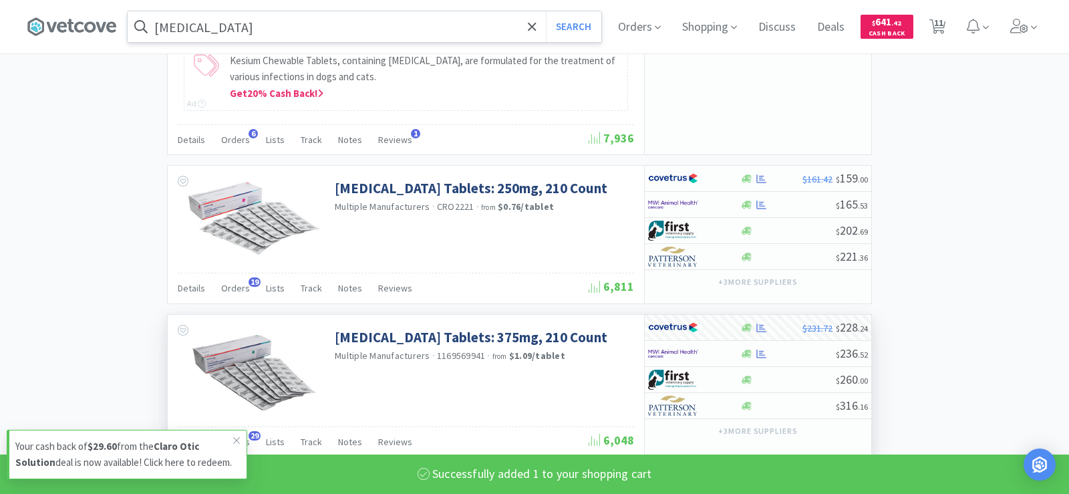
select select "1"
select select "4"
select select "1"
select select "2"
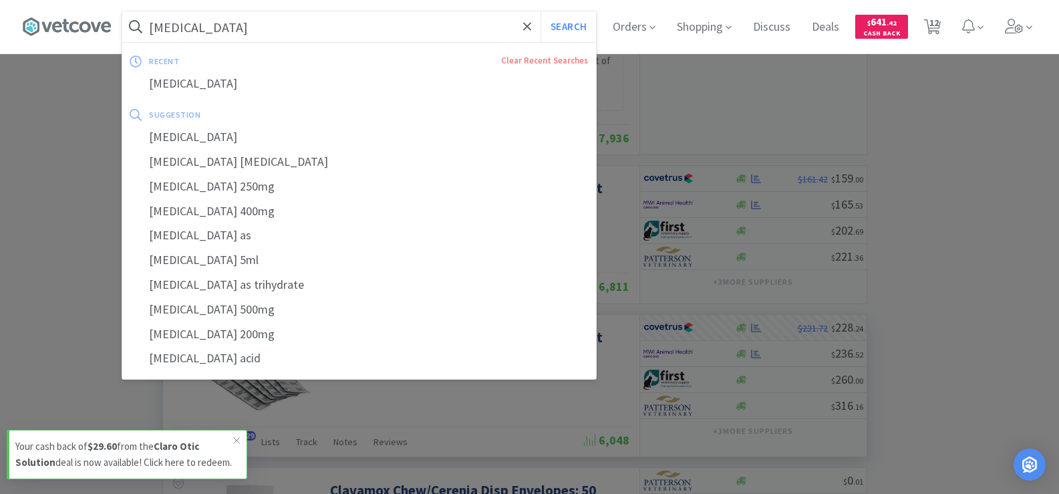
click at [313, 27] on input "[MEDICAL_DATA]" at bounding box center [359, 26] width 474 height 31
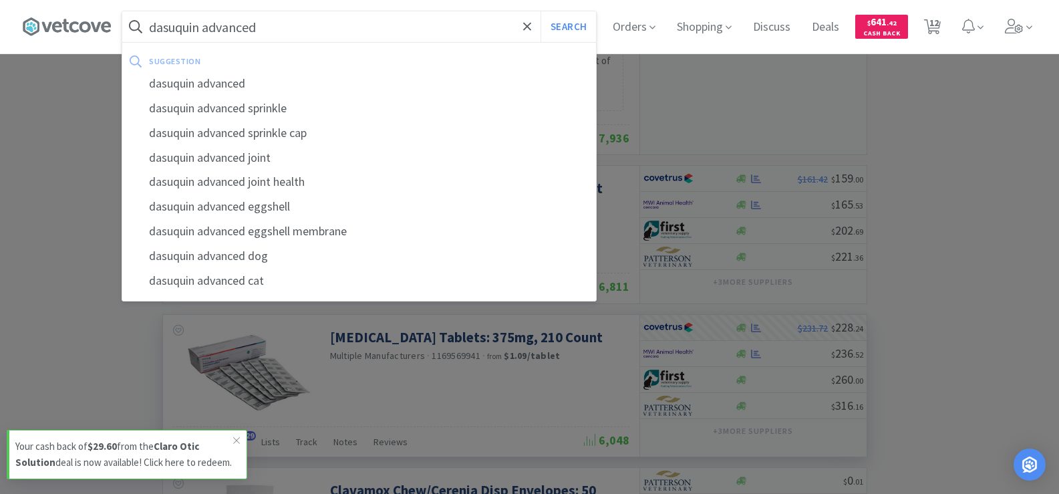
type input "dasuquin advanced"
click at [540, 11] on button "Search" at bounding box center [567, 26] width 55 height 31
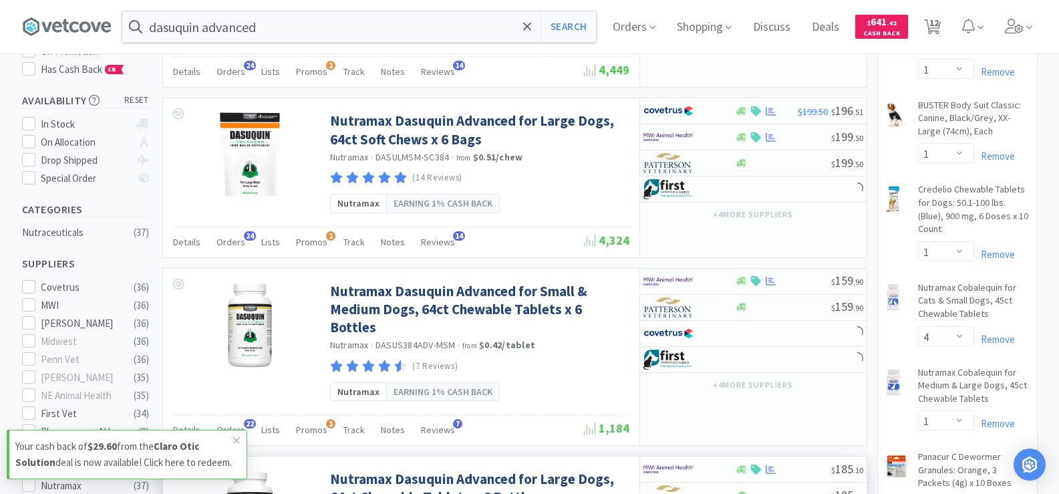
scroll to position [401, 0]
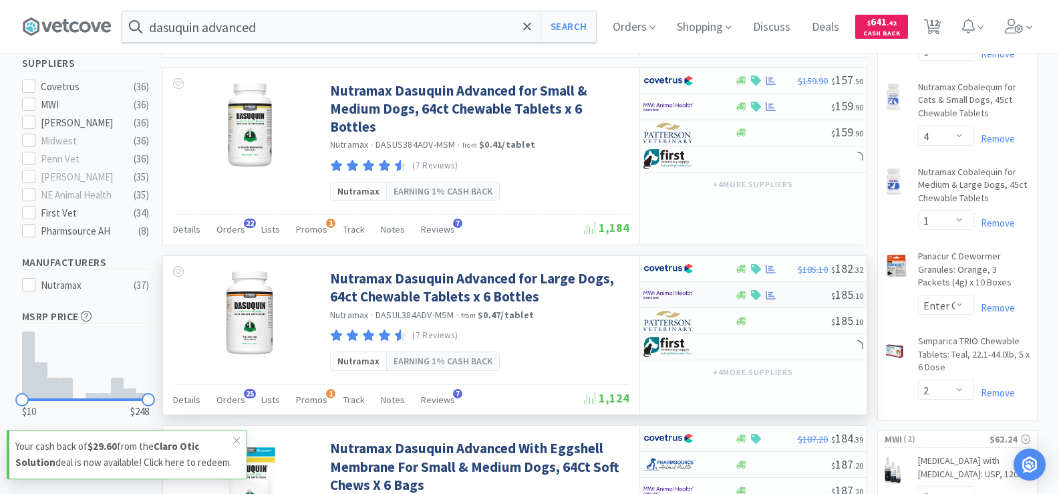
click at [768, 282] on div "$ 185 . 10" at bounding box center [753, 295] width 226 height 26
select select "1"
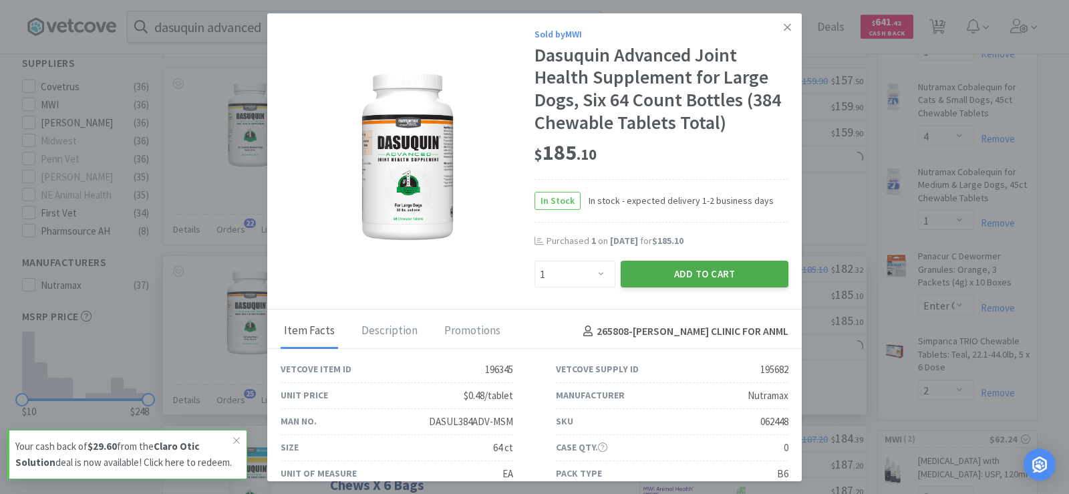
click at [736, 276] on button "Add to Cart" at bounding box center [705, 274] width 168 height 27
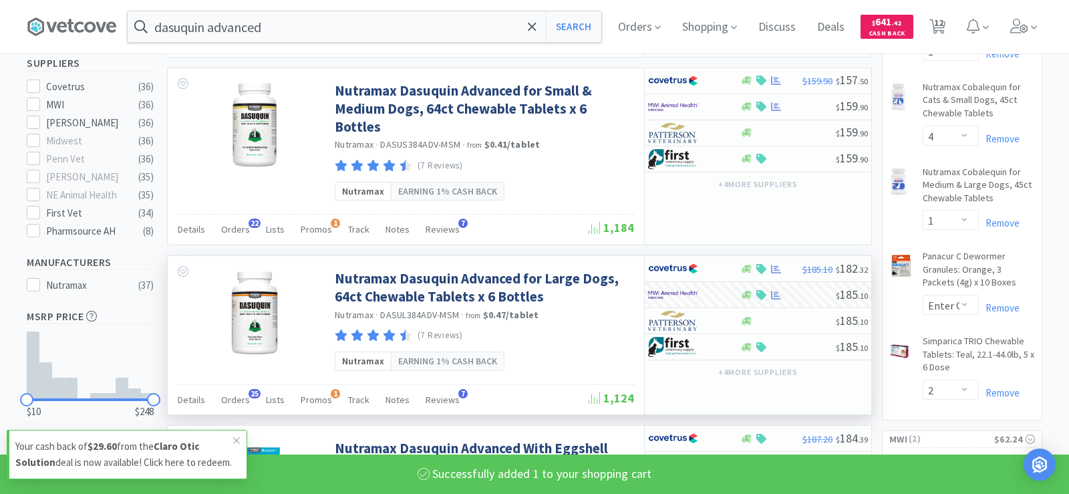
select select "1"
select select "2"
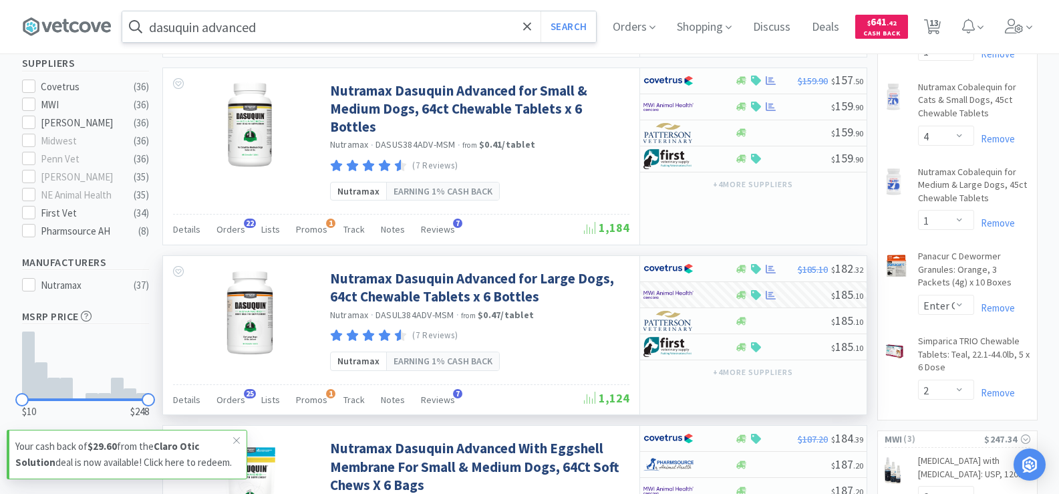
click at [274, 17] on input "dasuquin advanced" at bounding box center [359, 26] width 474 height 31
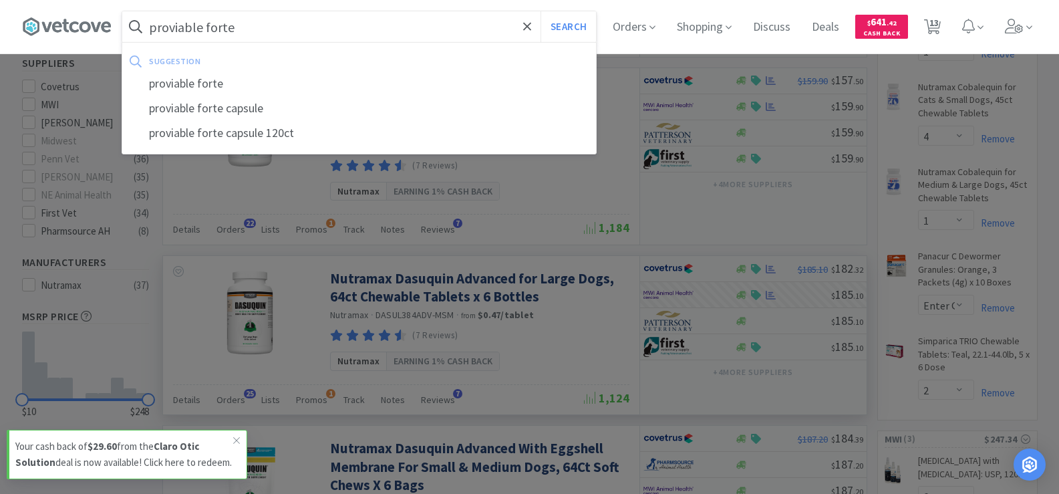
type input "proviable forte"
click at [540, 11] on button "Search" at bounding box center [567, 26] width 55 height 31
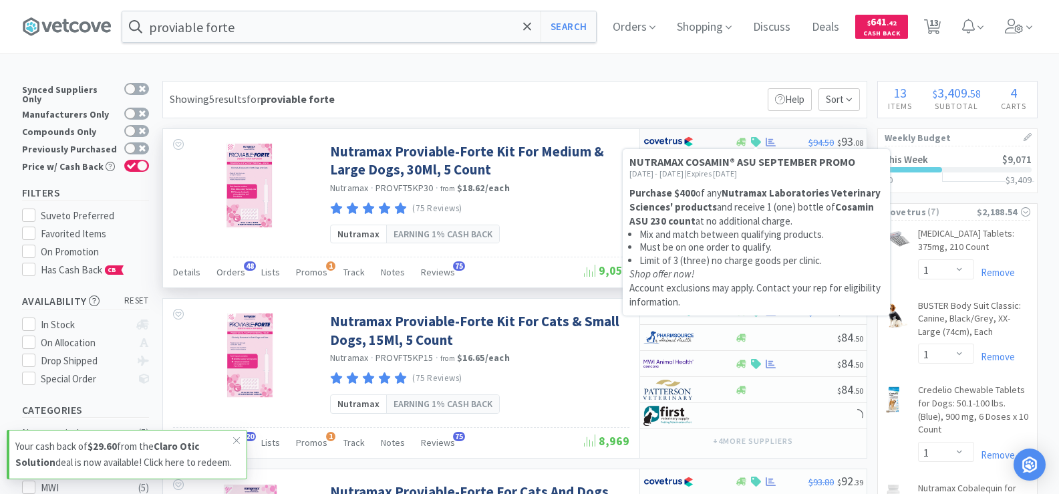
click at [760, 142] on icon at bounding box center [756, 142] width 10 height 10
select select "1"
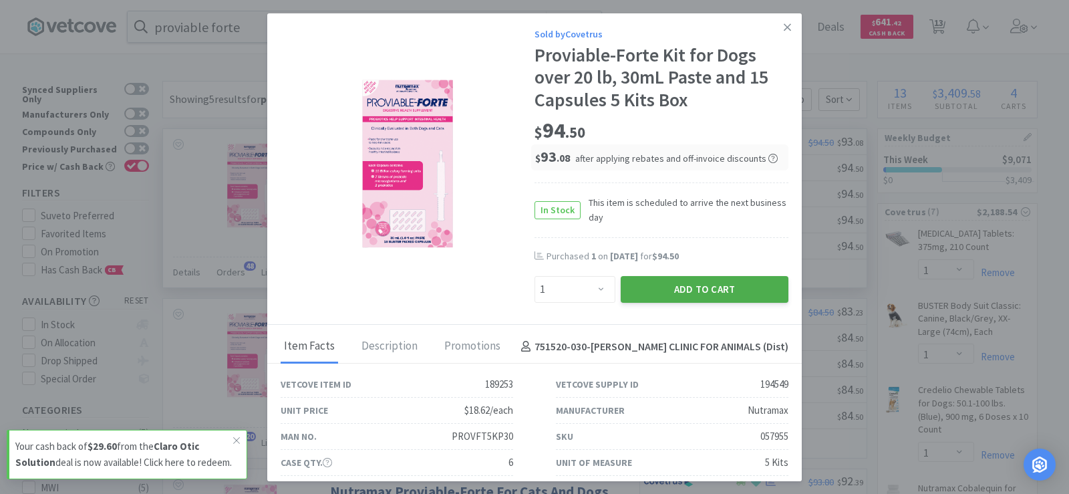
click at [651, 290] on button "Add to Cart" at bounding box center [705, 289] width 168 height 27
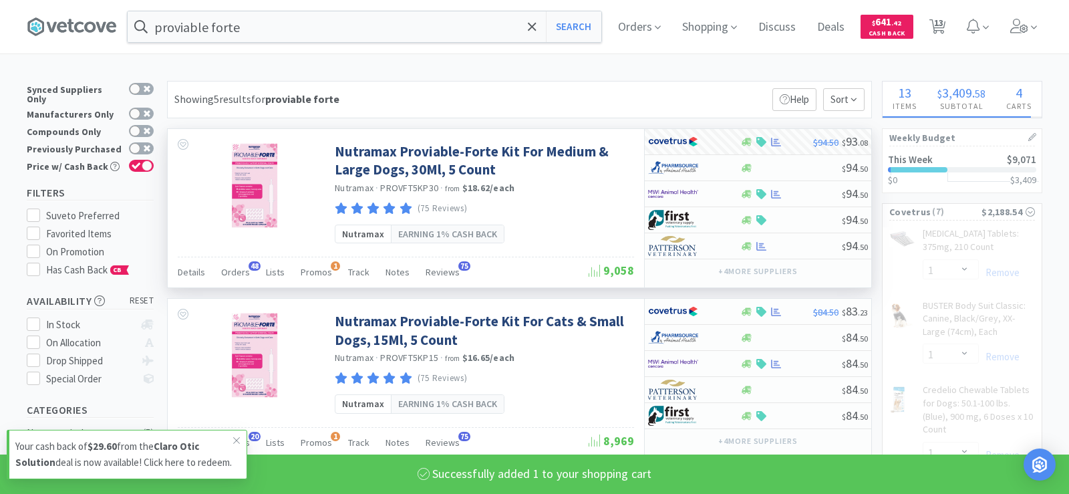
select select "1"
select select "2"
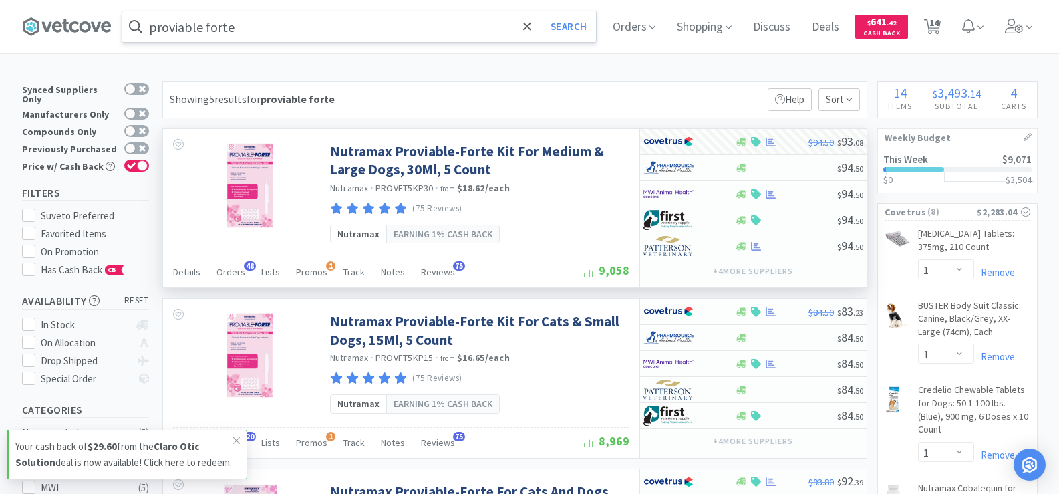
click at [244, 19] on input "proviable forte" at bounding box center [359, 26] width 474 height 31
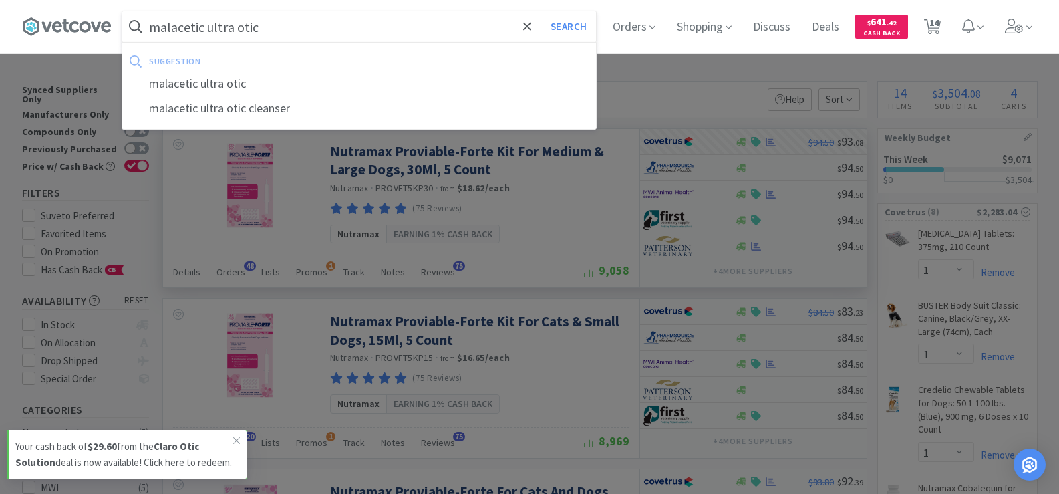
type input "malacetic ultra otic"
click at [540, 11] on button "Search" at bounding box center [567, 26] width 55 height 31
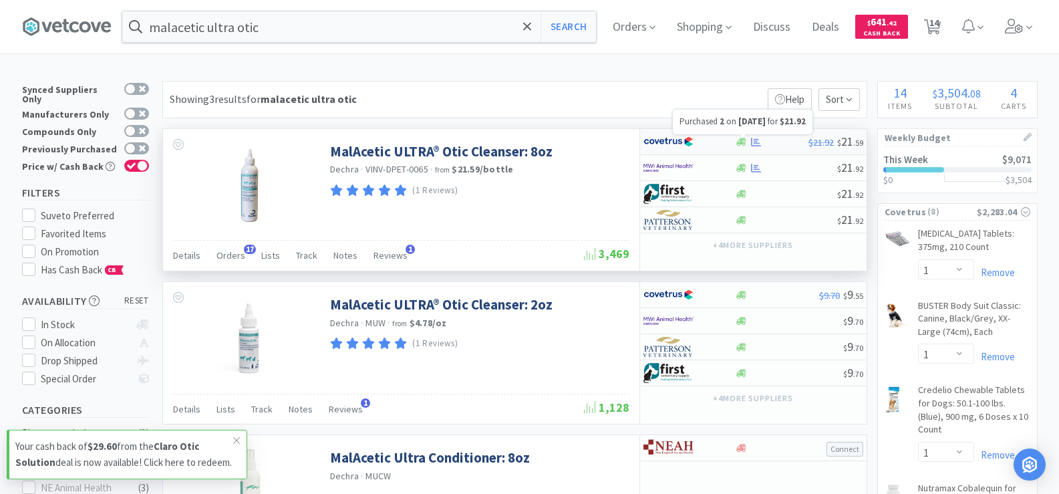
click at [752, 140] on icon at bounding box center [756, 142] width 10 height 10
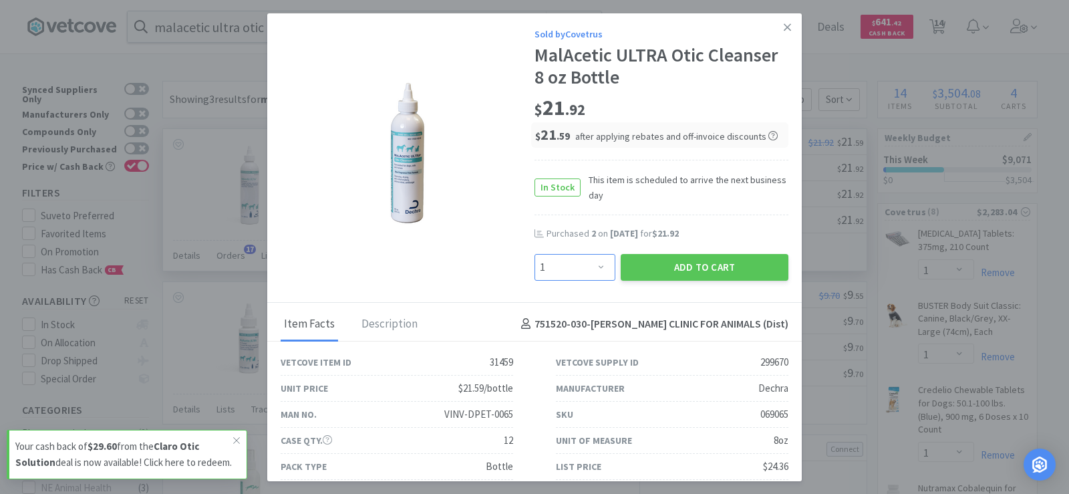
click at [589, 279] on select "Enter Quantity 1 2 3 4 5 6 7 8 9 10 11 12 13 14 15 16 17 18 19 20 Enter Quantity" at bounding box center [574, 267] width 81 height 27
select select "3"
click at [534, 254] on select "Enter Quantity 1 2 3 4 5 6 7 8 9 10 11 12 13 14 15 16 17 18 19 20 Enter Quantity" at bounding box center [574, 267] width 81 height 27
click at [677, 263] on button "Add to Cart" at bounding box center [705, 267] width 168 height 27
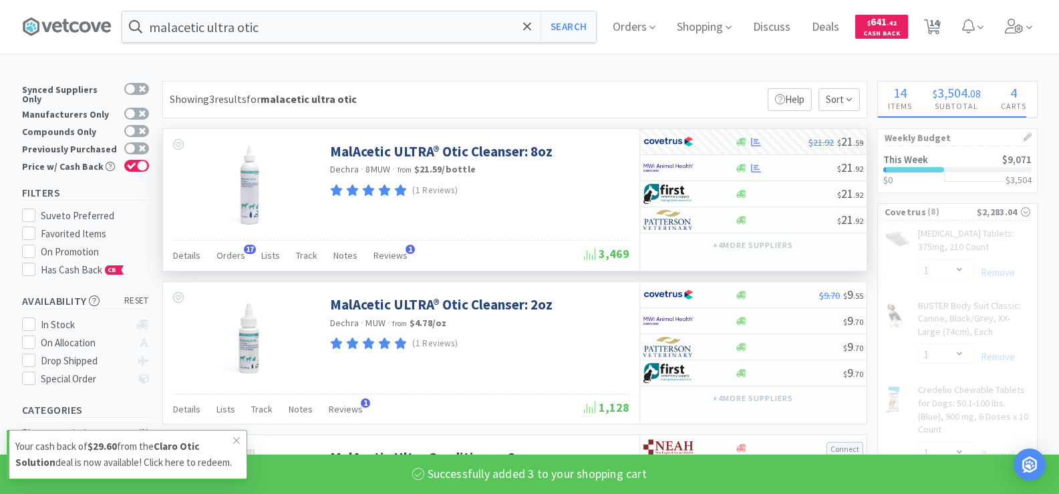
select select "3"
select select "4"
select select "1"
select select "2"
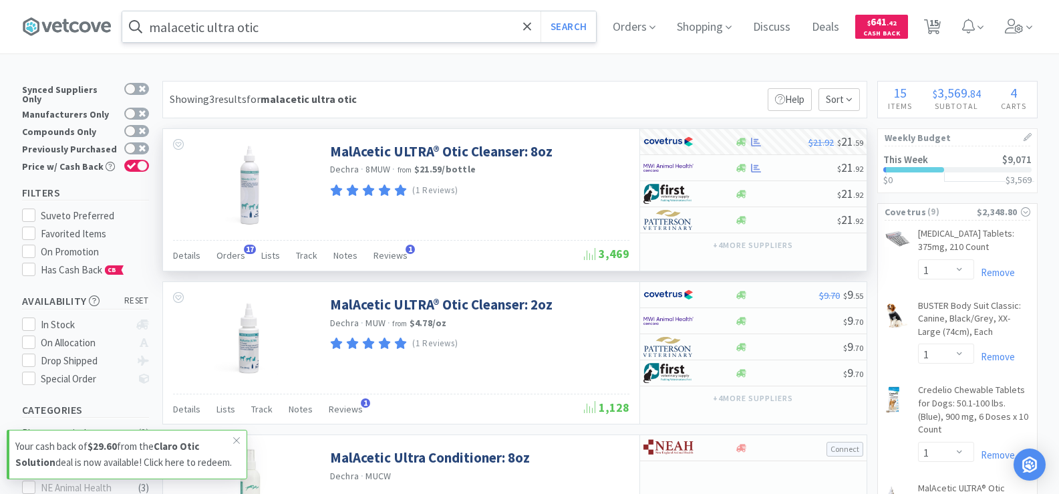
click at [282, 33] on input "malacetic ultra otic" at bounding box center [359, 26] width 474 height 31
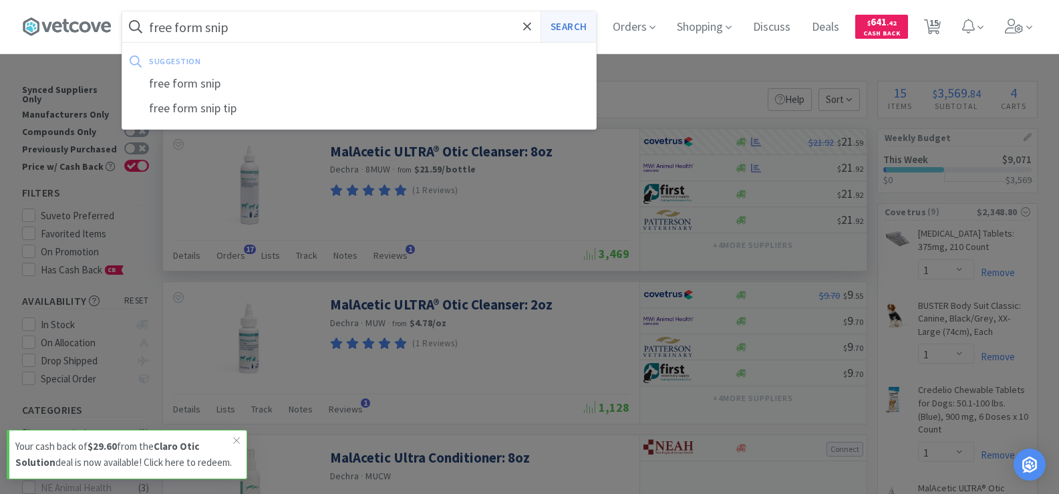
type input "free form snip"
click at [568, 23] on button "Search" at bounding box center [567, 26] width 55 height 31
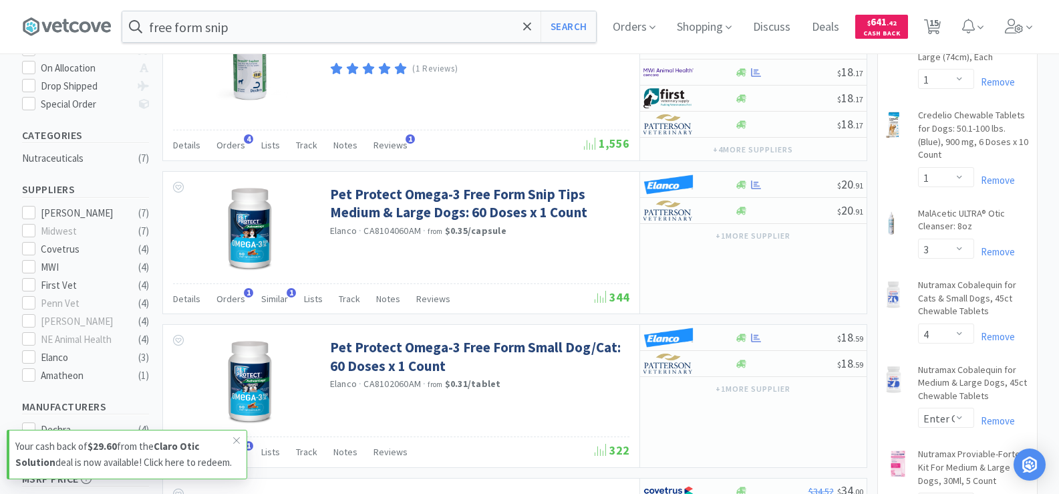
scroll to position [334, 0]
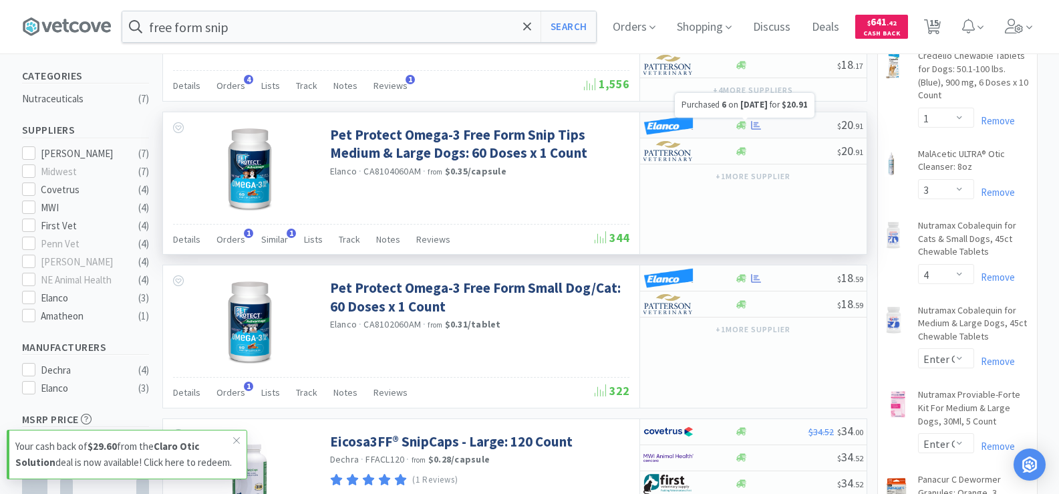
click at [754, 126] on icon at bounding box center [756, 125] width 10 height 9
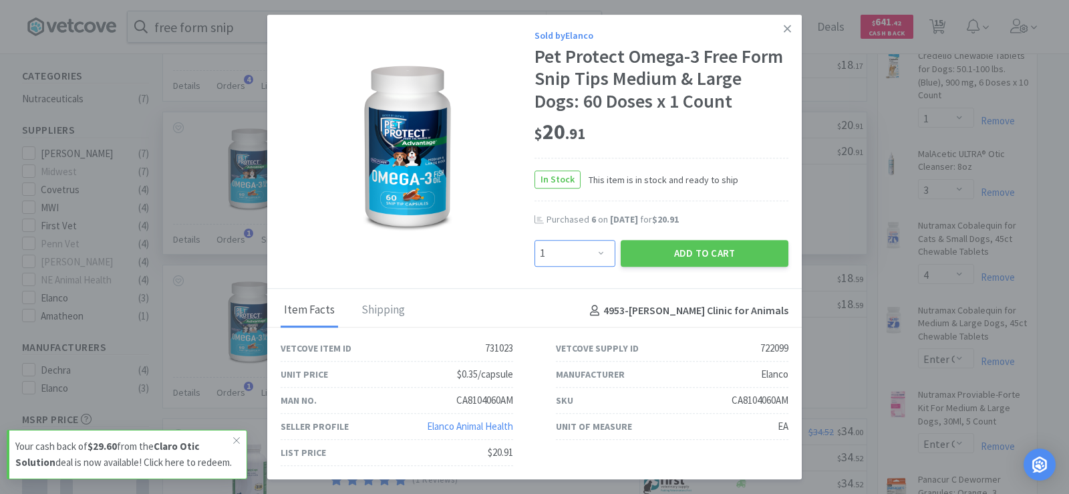
click at [593, 250] on select "Enter Quantity 1 2 3 4 5 6 7 8 9 10 11 12 13 14 15 16 17 18 19 20 Enter Quantity" at bounding box center [574, 253] width 81 height 27
select select "6"
click at [534, 240] on select "Enter Quantity 1 2 3 4 5 6 7 8 9 10 11 12 13 14 15 16 17 18 19 20 Enter Quantity" at bounding box center [574, 253] width 81 height 27
click at [677, 253] on button "Add to Cart" at bounding box center [705, 253] width 168 height 27
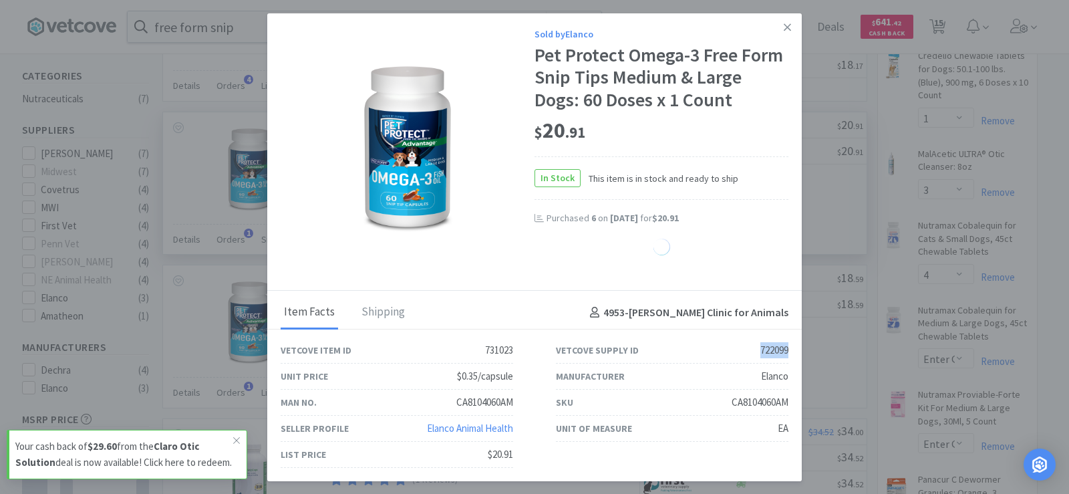
select select "6"
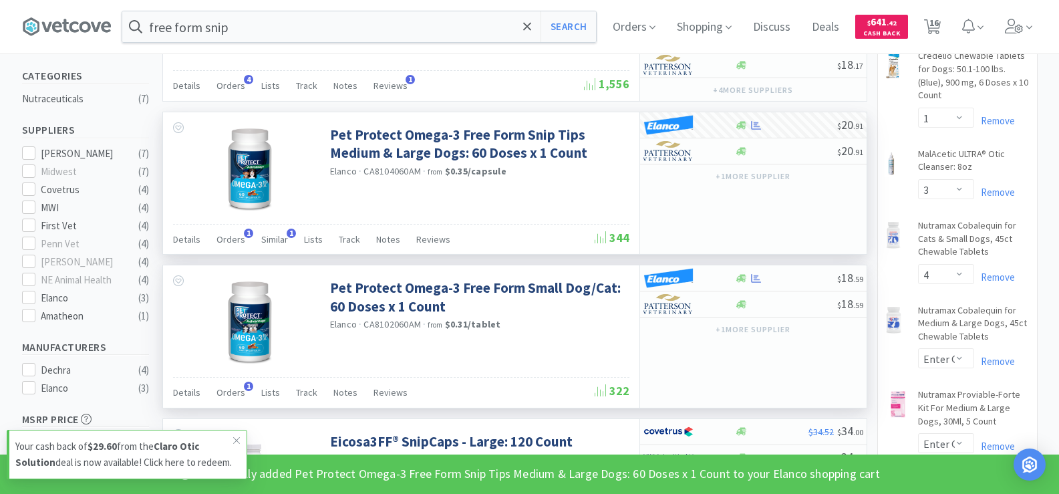
drag, startPoint x: 736, startPoint y: 349, endPoint x: 781, endPoint y: 349, distance: 44.8
click at [609, 352] on div "Pet Protect Omega-3 Free Form Small Dog/Cat: 60 Doses x 1 Count Elanco · CA8102…" at bounding box center [401, 320] width 476 height 111
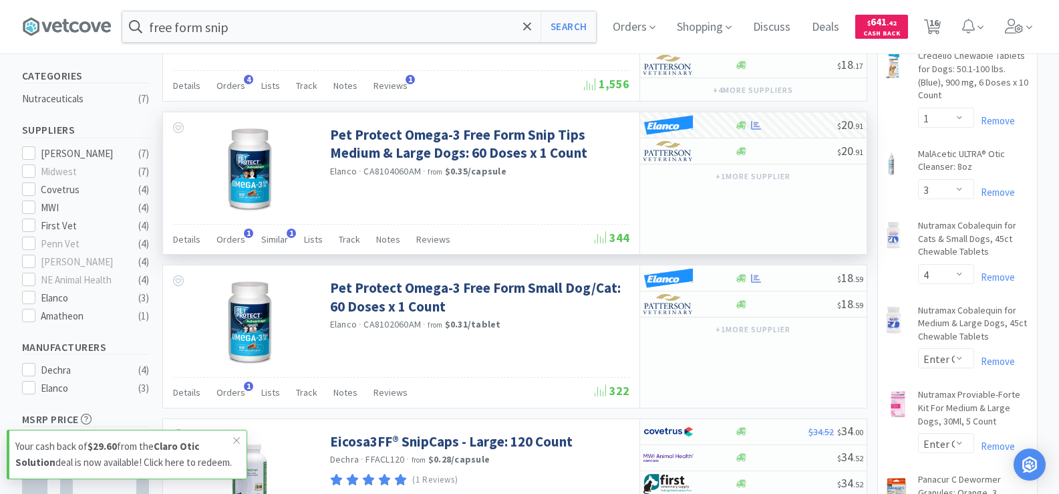
click at [558, 198] on div "Pet Protect Omega-3 Free Form Snip Tips Medium & Large Dogs: 60 Doses x 1 Count…" at bounding box center [401, 167] width 476 height 111
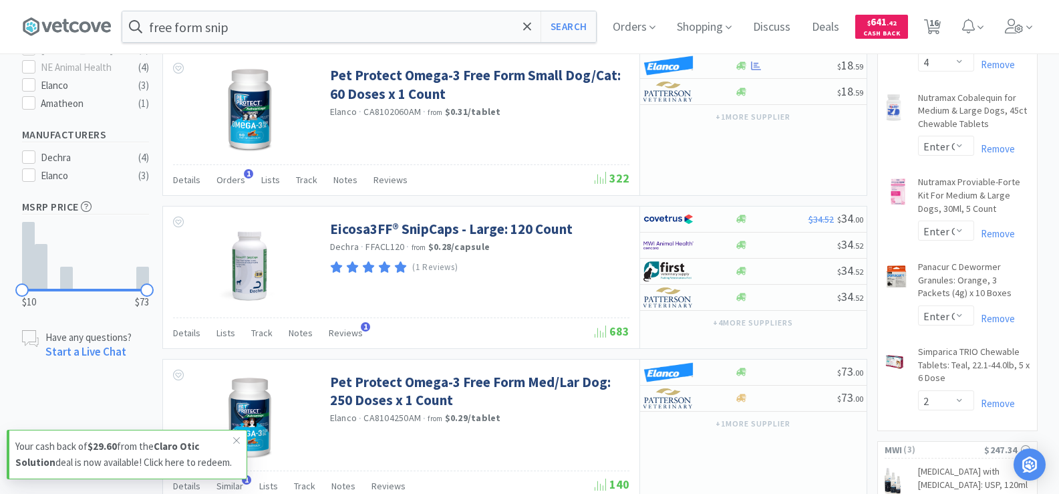
scroll to position [478, 0]
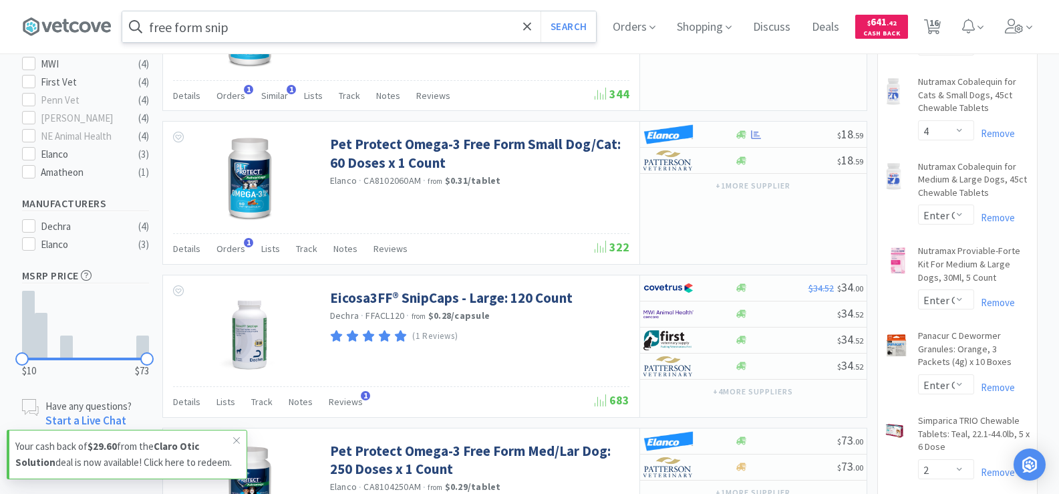
click at [281, 30] on input "free form snip" at bounding box center [359, 26] width 474 height 31
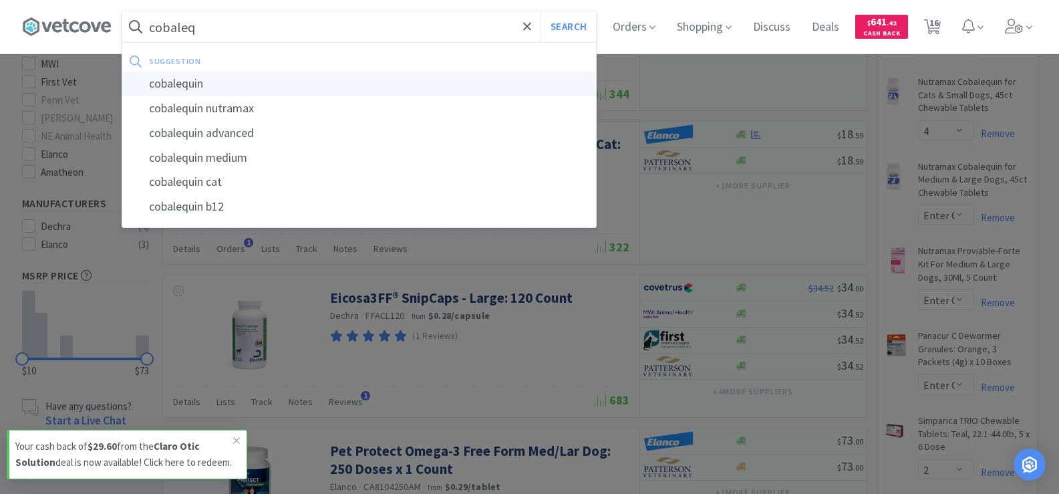
click at [241, 88] on div "cobalequin" at bounding box center [359, 83] width 474 height 25
type input "cobalequin"
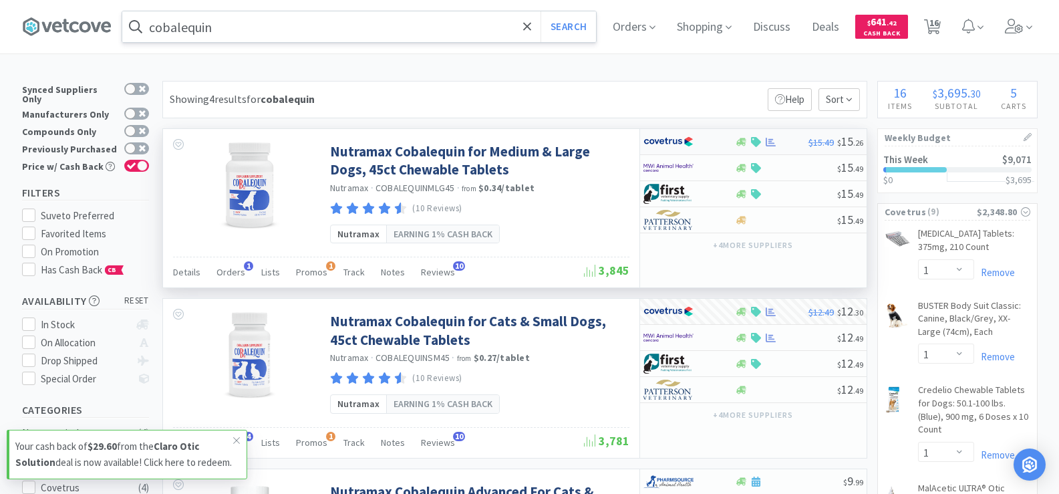
click at [671, 148] on img at bounding box center [668, 142] width 50 height 20
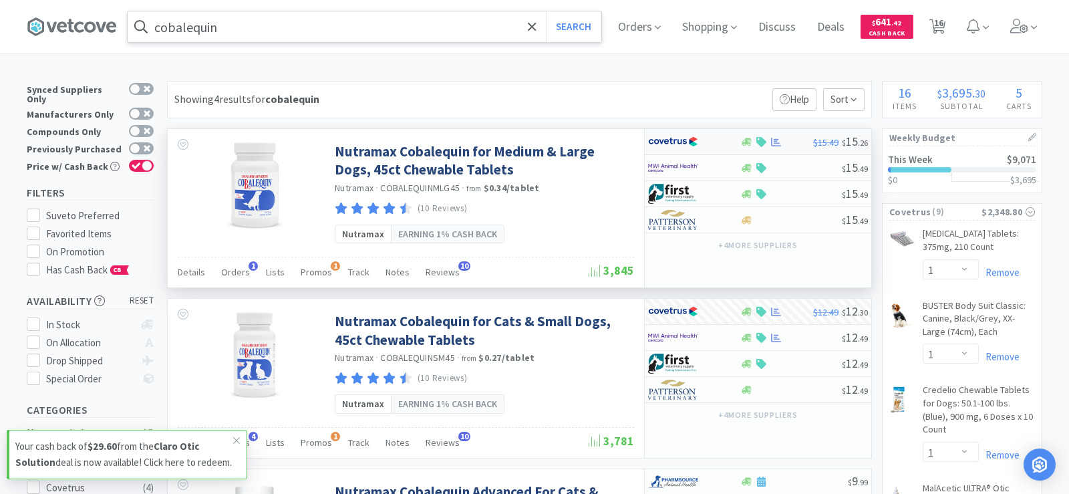
select select "1"
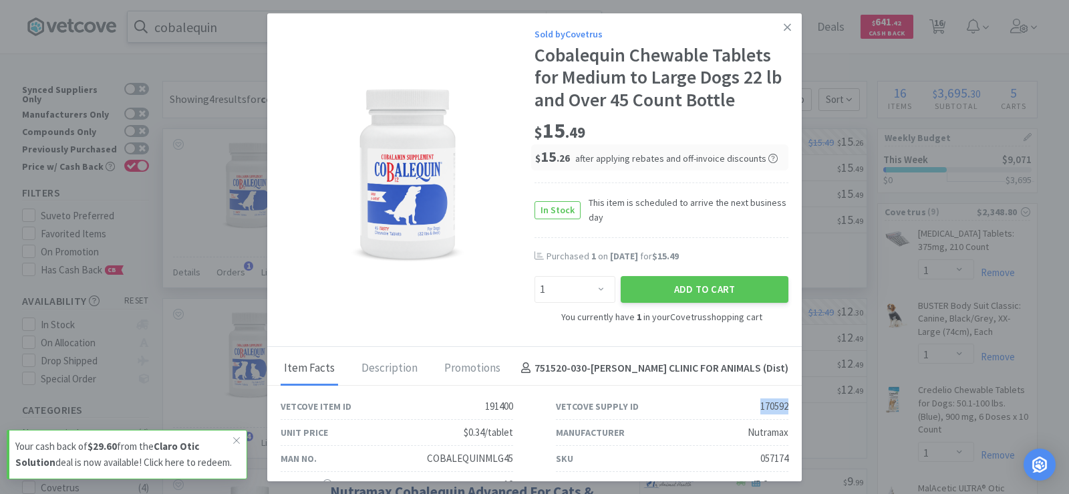
drag, startPoint x: 748, startPoint y: 407, endPoint x: 783, endPoint y: 406, distance: 34.8
click at [783, 406] on div "Vetcove Supply ID 170592" at bounding box center [671, 406] width 275 height 26
copy div "170592"
click at [784, 25] on icon at bounding box center [787, 26] width 7 height 7
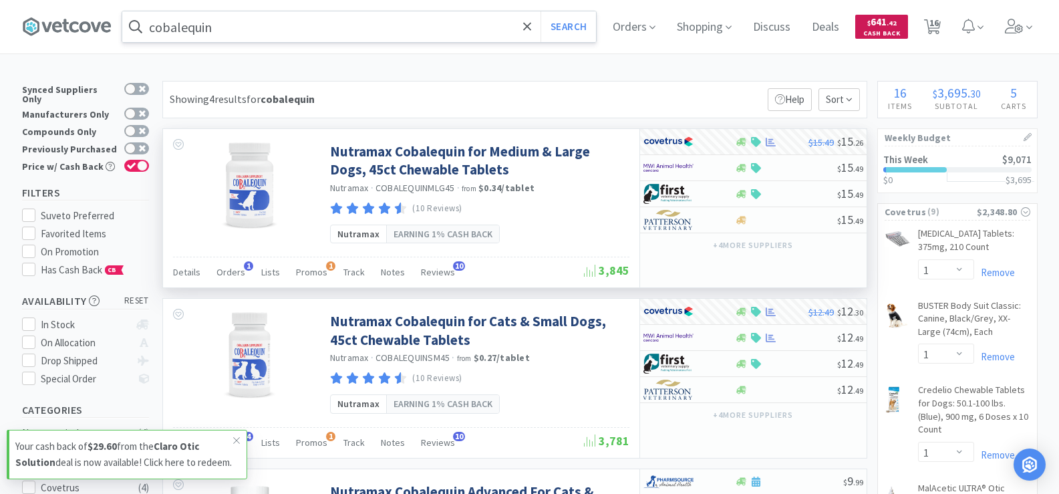
click at [896, 25] on span ". 42" at bounding box center [891, 23] width 10 height 9
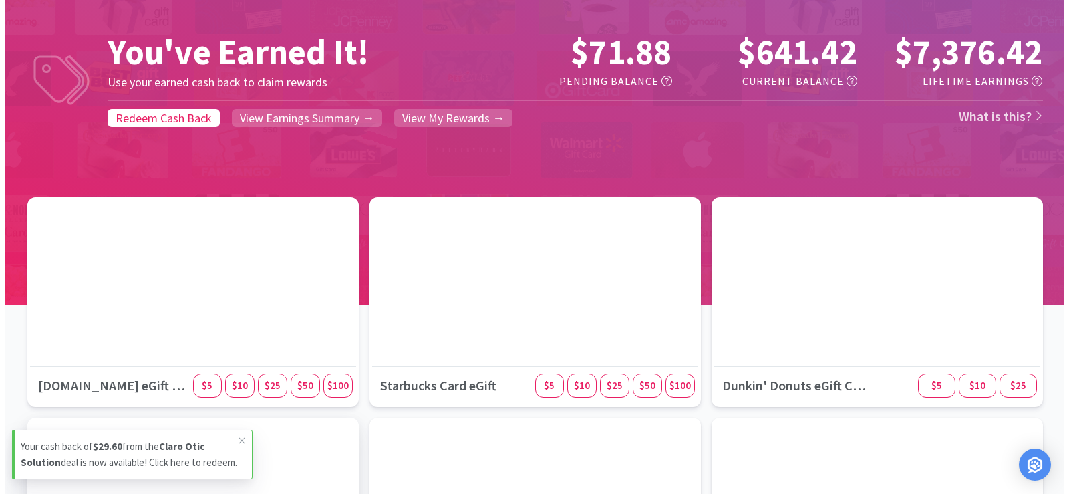
scroll to position [134, 0]
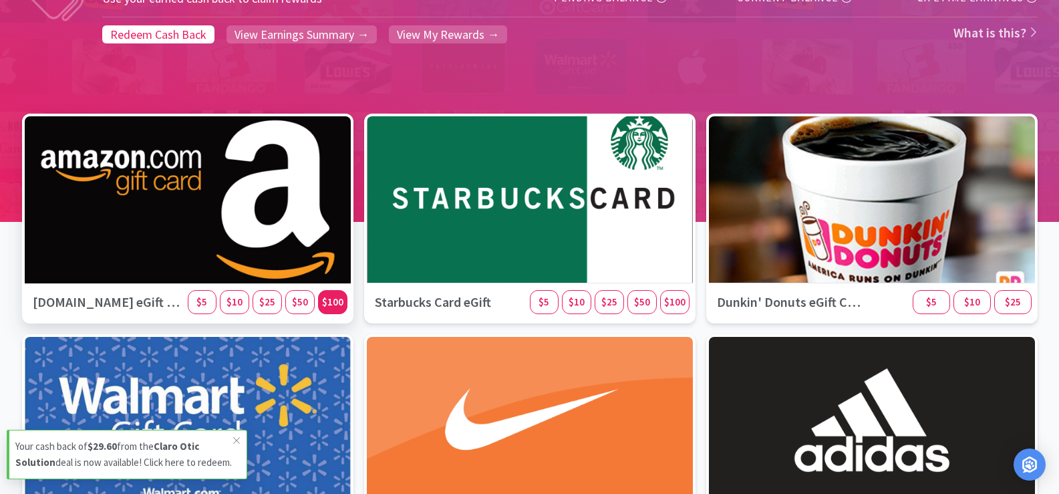
click at [329, 297] on span "$100" at bounding box center [332, 301] width 21 height 13
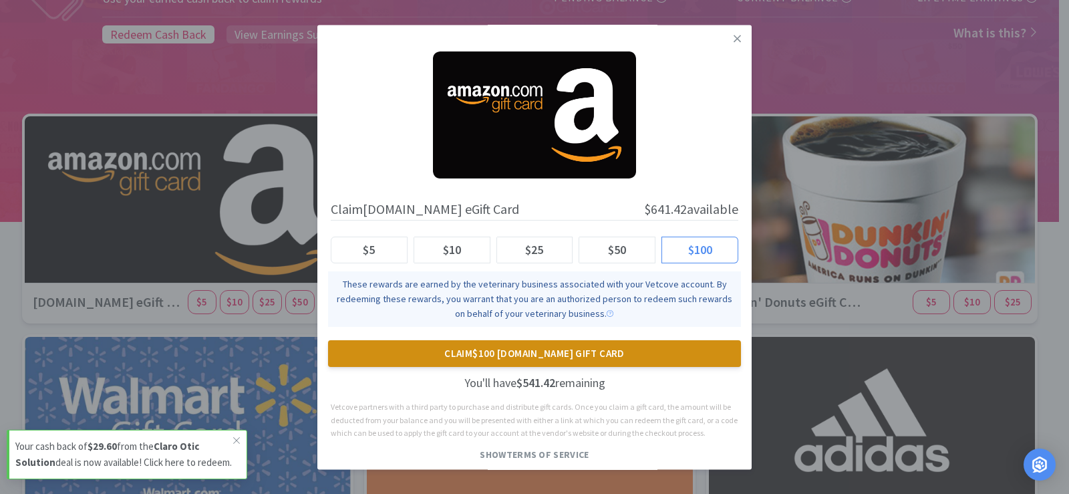
click at [611, 357] on button "Claim $100 [DOMAIN_NAME] Gift Card" at bounding box center [534, 353] width 413 height 27
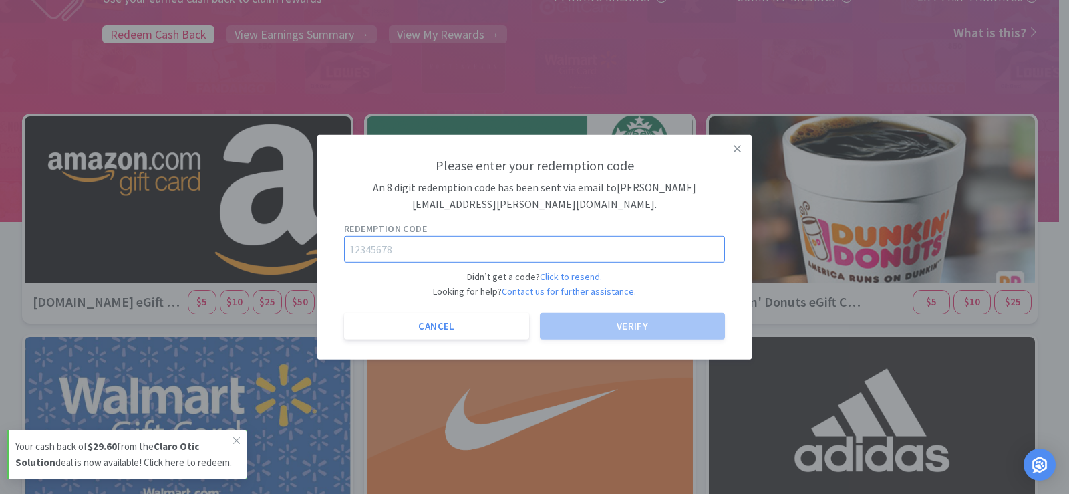
paste input "74477715"
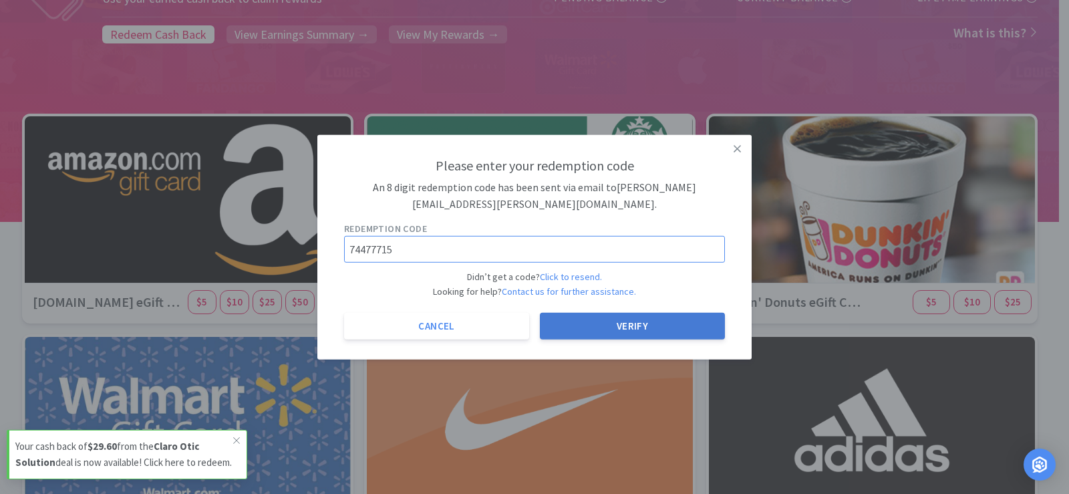
type input "74477715"
click at [625, 322] on button "Verify" at bounding box center [632, 326] width 185 height 27
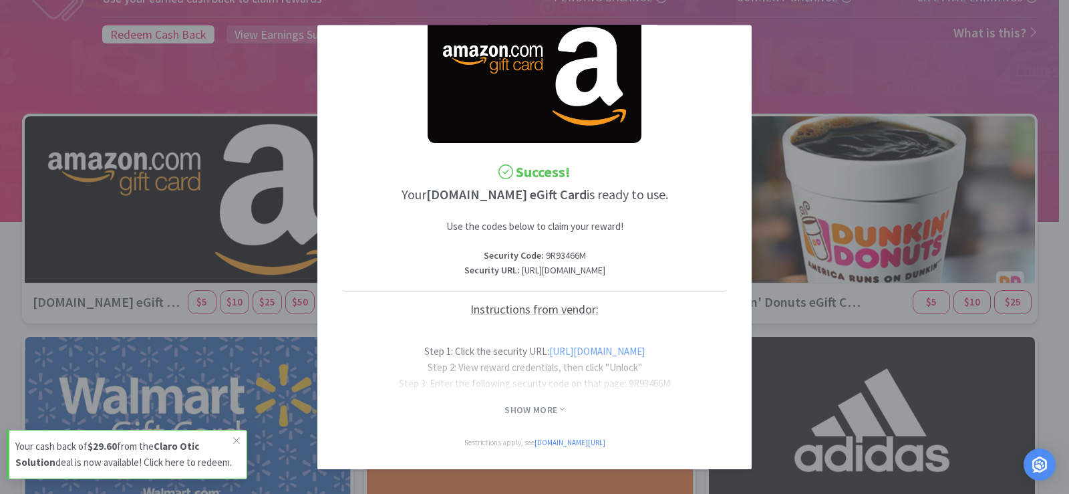
scroll to position [73, 0]
click at [469, 358] on div at bounding box center [534, 367] width 381 height 53
click at [536, 403] on span "Show More" at bounding box center [533, 409] width 59 height 13
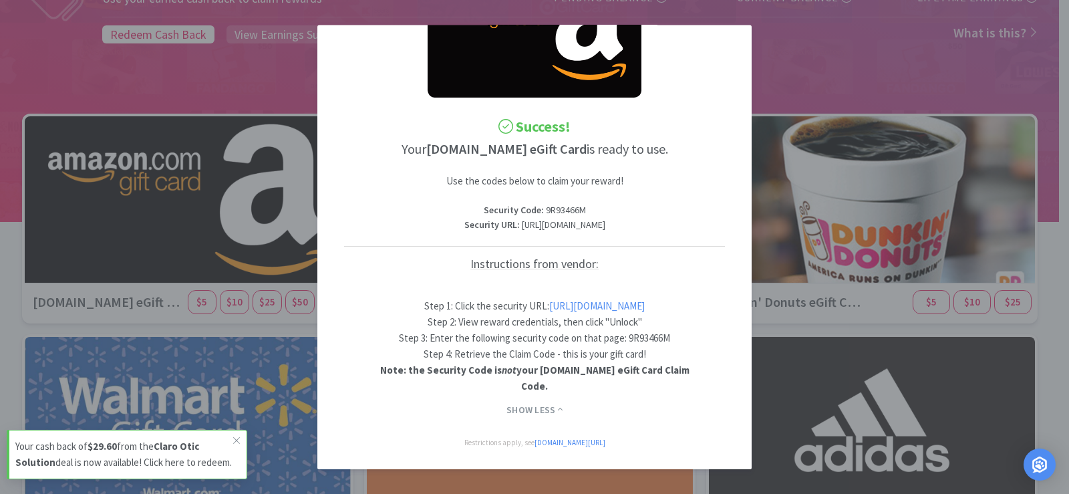
scroll to position [119, 106]
drag, startPoint x: 343, startPoint y: 214, endPoint x: 695, endPoint y: 220, distance: 351.4
click at [705, 220] on div "Success! Your [DOMAIN_NAME] eGift Card is ready to use. Use the codes below to …" at bounding box center [534, 247] width 434 height 444
copy p "[URL][DOMAIN_NAME]"
drag, startPoint x: 474, startPoint y: 186, endPoint x: 436, endPoint y: 185, distance: 38.1
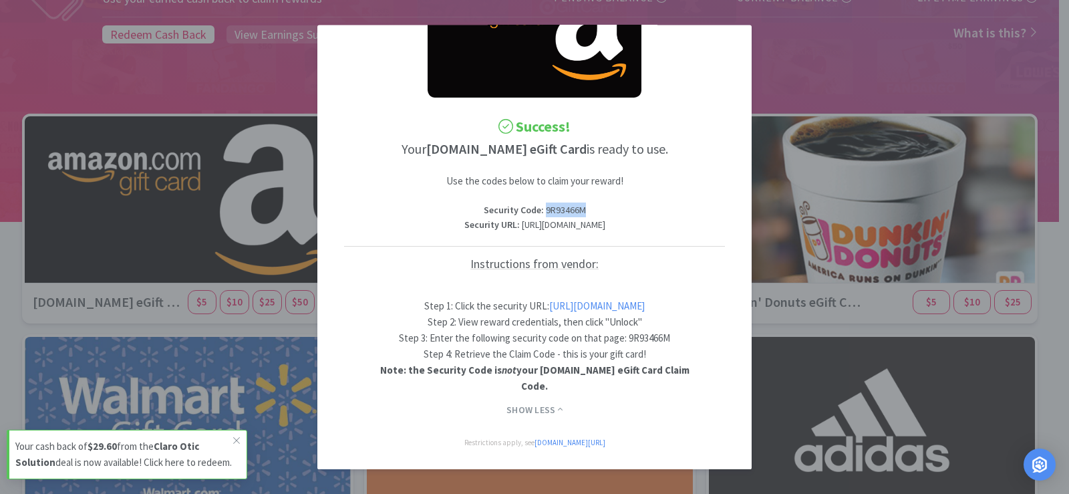
click at [436, 203] on p "Security Code : 9R93466M" at bounding box center [534, 210] width 381 height 15
copy p "9R93466M"
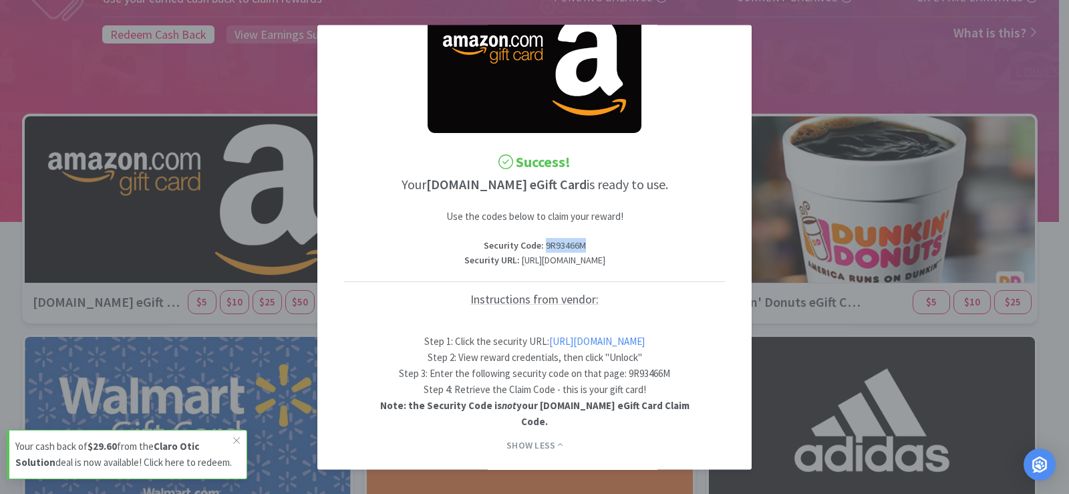
scroll to position [0, 106]
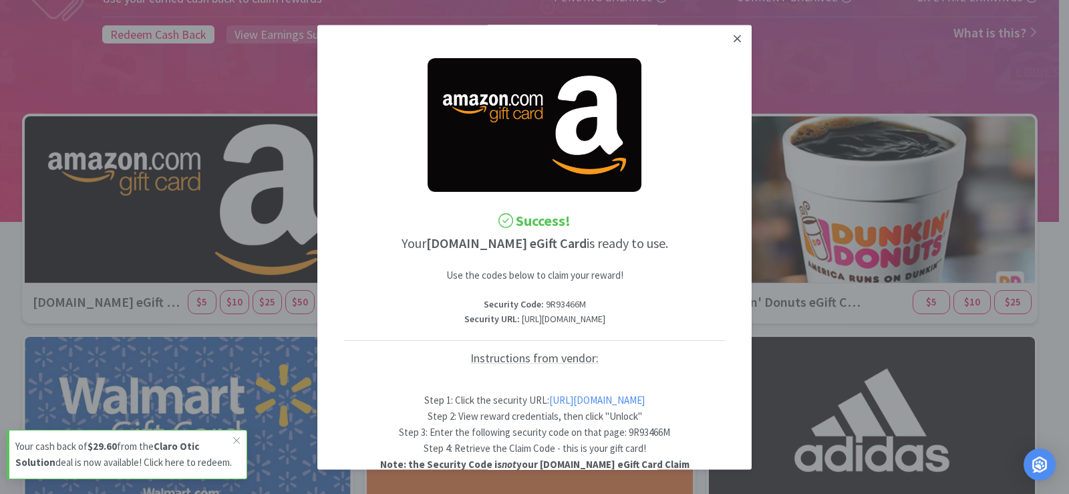
click at [733, 43] on icon at bounding box center [736, 39] width 7 height 12
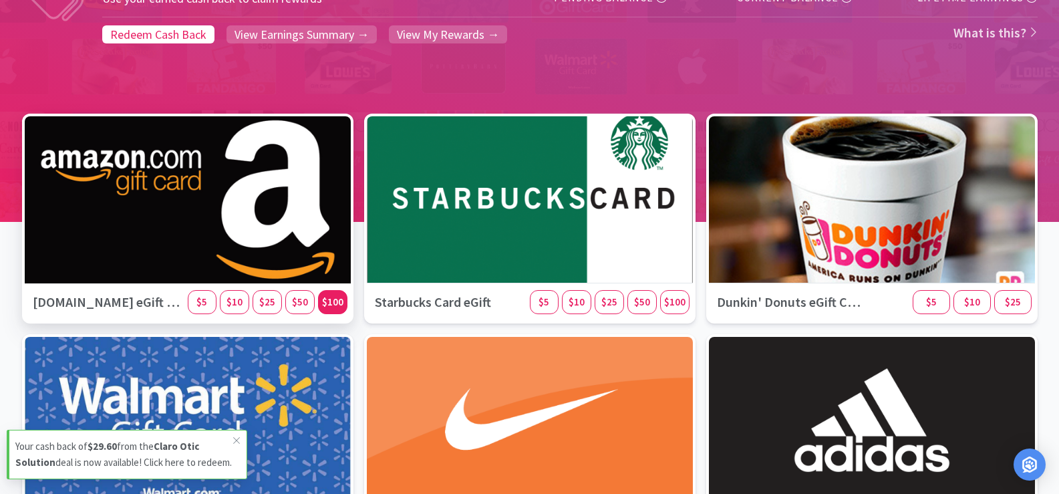
click at [337, 302] on span "$100" at bounding box center [332, 301] width 21 height 13
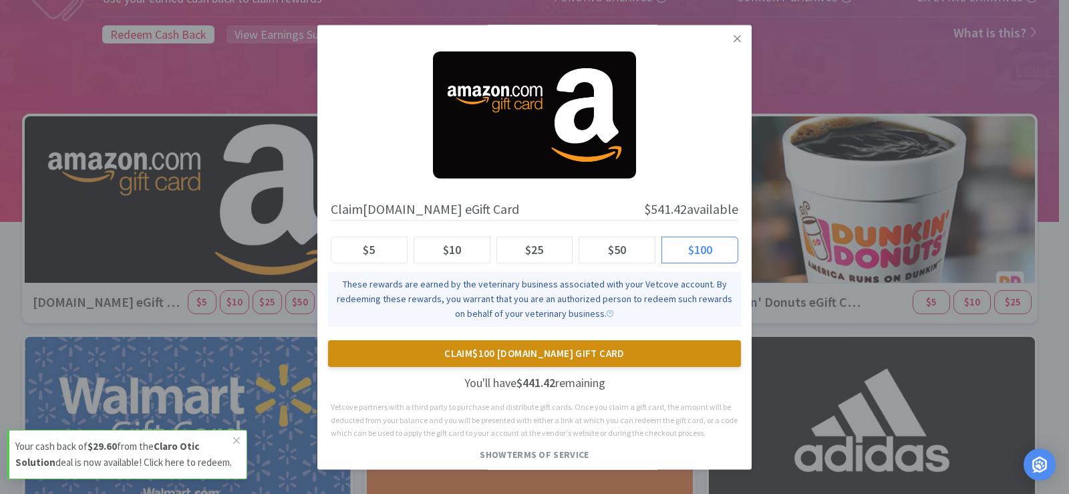
click at [421, 356] on button "Claim $100 [DOMAIN_NAME] Gift Card" at bounding box center [534, 353] width 413 height 27
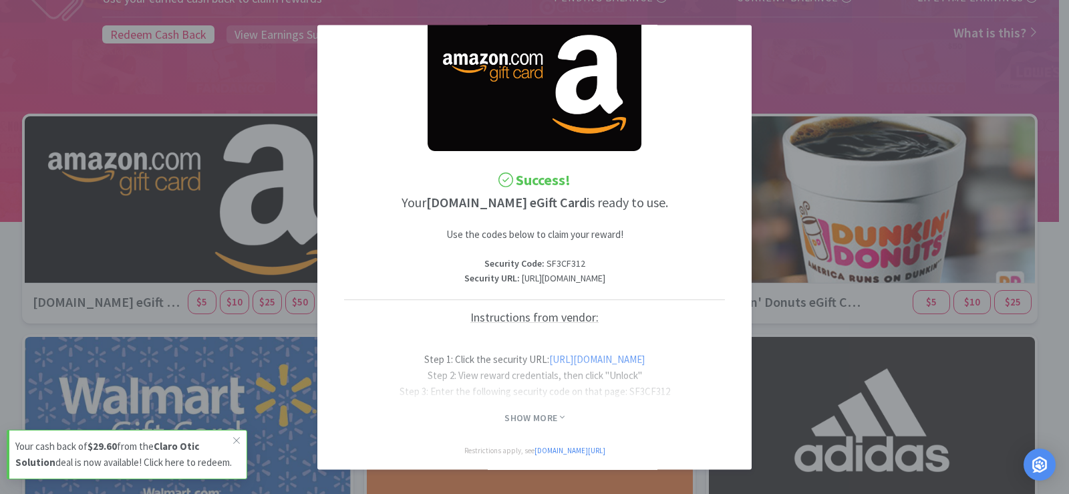
scroll to position [63, 0]
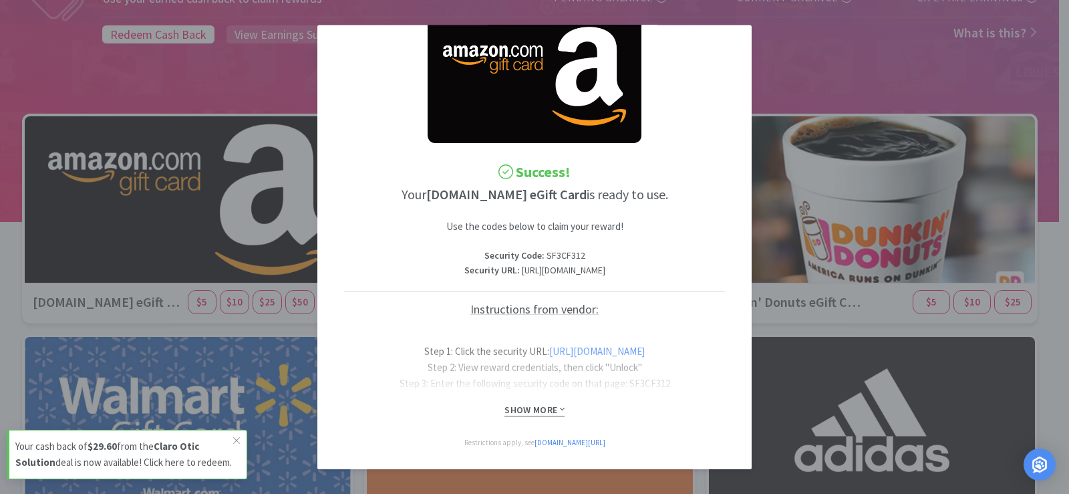
click at [523, 411] on span "Show More" at bounding box center [533, 409] width 59 height 13
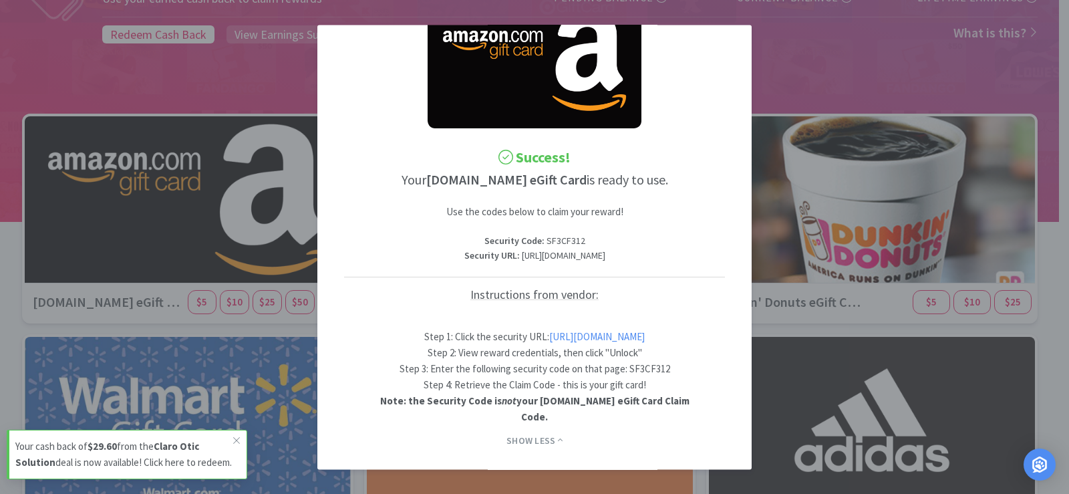
drag, startPoint x: 462, startPoint y: 257, endPoint x: 675, endPoint y: 269, distance: 213.5
click at [675, 263] on p "Security URL : [URL][DOMAIN_NAME]" at bounding box center [534, 256] width 381 height 15
copy p ": [URL][DOMAIN_NAME]"
click at [502, 288] on div "Success! Your [DOMAIN_NAME] eGift Card is ready to use. Use the codes below to …" at bounding box center [534, 297] width 381 height 302
drag, startPoint x: 464, startPoint y: 257, endPoint x: 681, endPoint y: 272, distance: 217.7
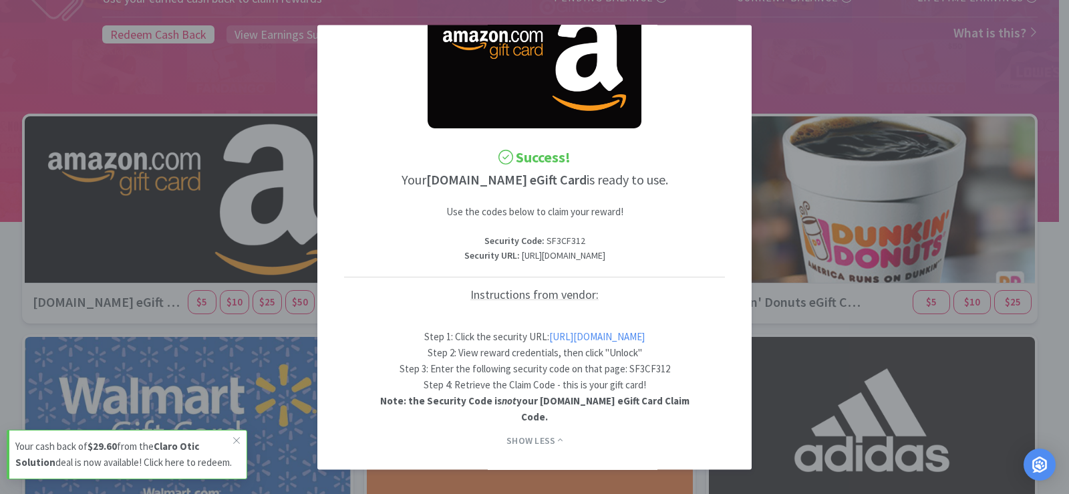
click at [681, 263] on p "Security URL : [URL][DOMAIN_NAME]" at bounding box center [534, 256] width 381 height 15
copy p "[URL][DOMAIN_NAME]"
drag, startPoint x: 579, startPoint y: 237, endPoint x: 540, endPoint y: 247, distance: 40.7
click at [540, 247] on p "Security Code : SF3CF312" at bounding box center [534, 241] width 381 height 15
copy p "SF3CF312"
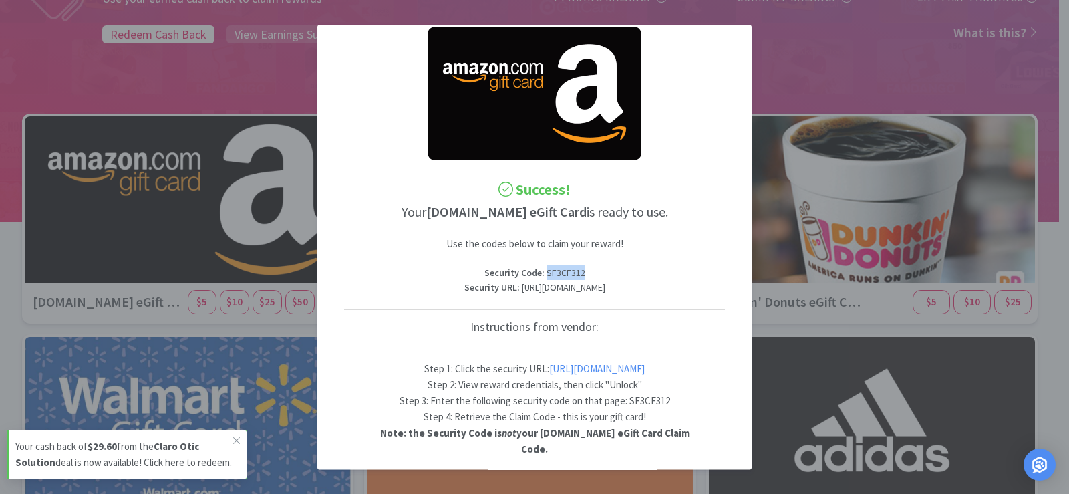
scroll to position [0, 0]
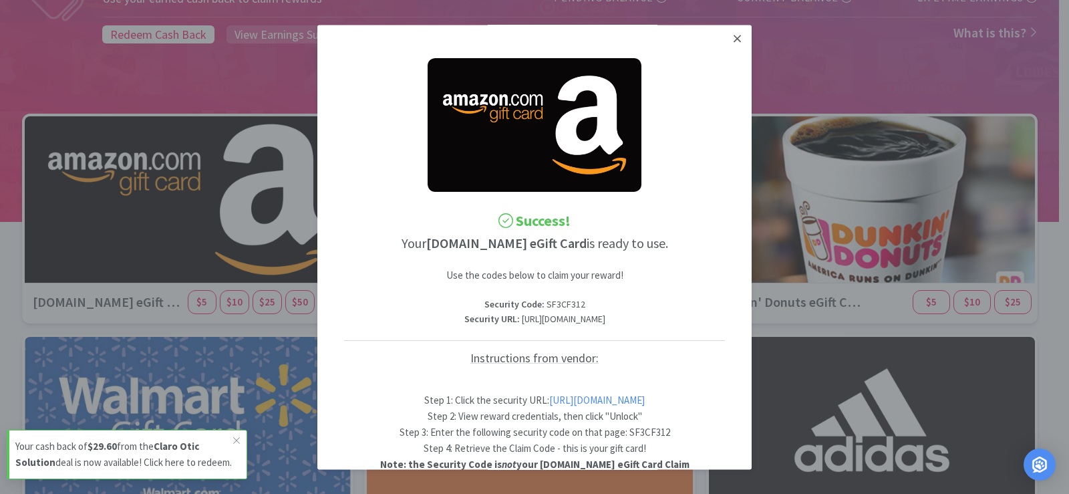
click at [731, 37] on link at bounding box center [736, 39] width 23 height 29
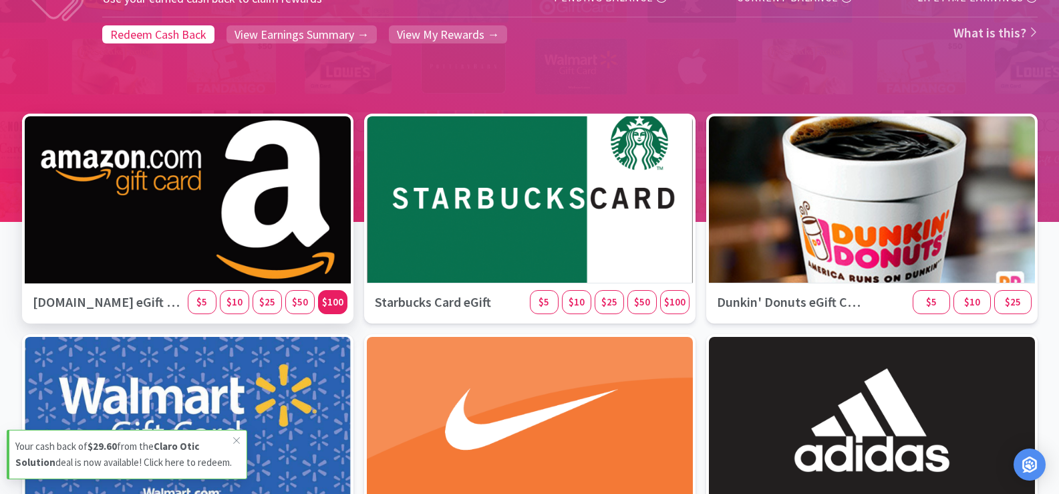
click at [329, 299] on span "$100" at bounding box center [332, 301] width 21 height 13
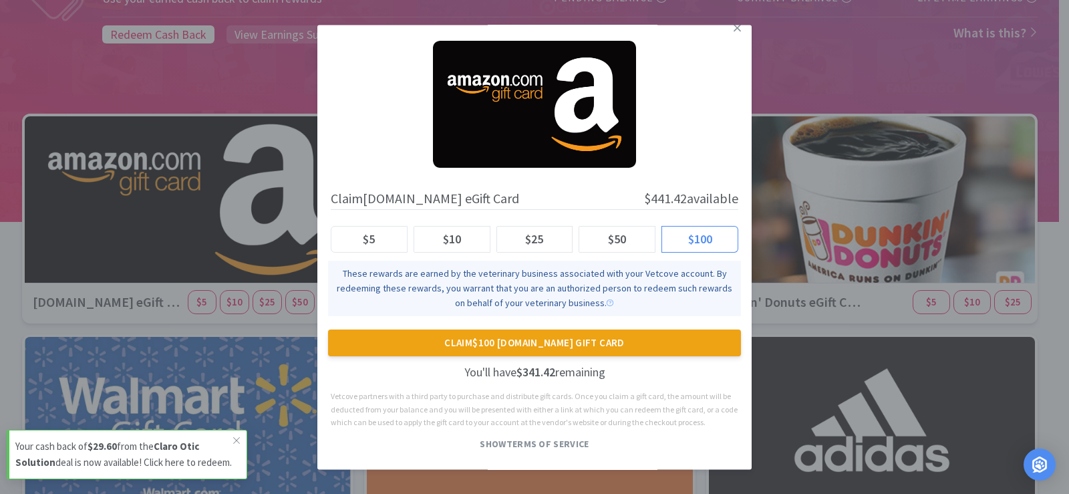
scroll to position [16, 0]
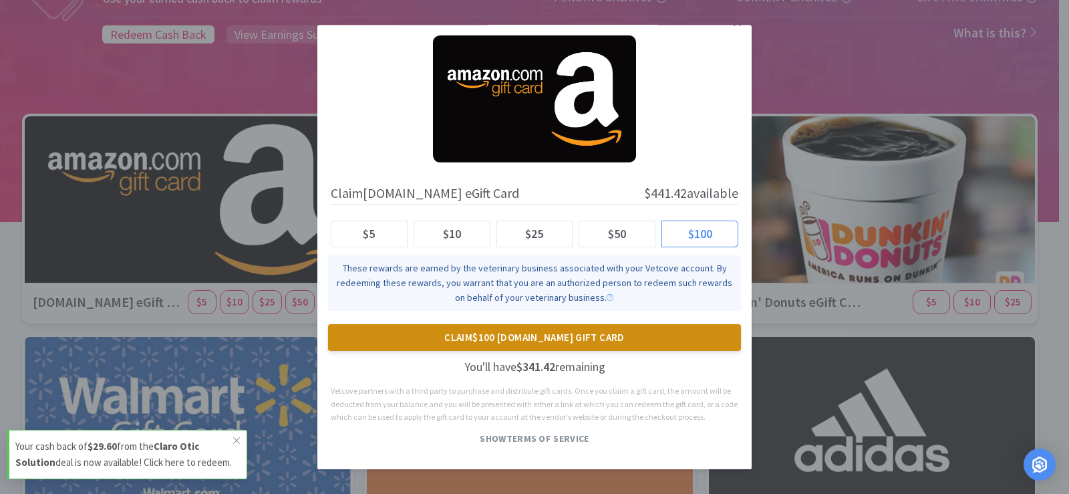
click at [542, 345] on button "Claim $100 [DOMAIN_NAME] Gift Card" at bounding box center [534, 337] width 413 height 27
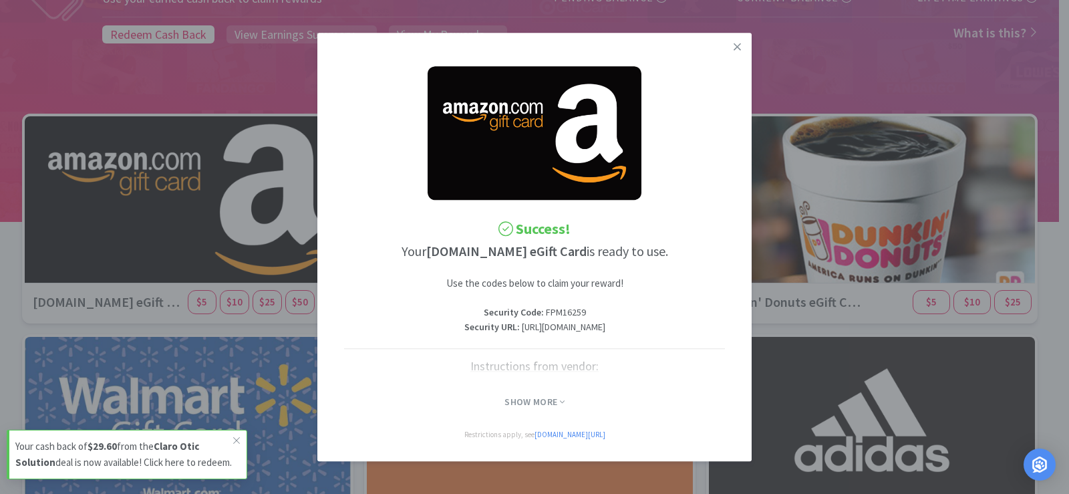
scroll to position [0, 0]
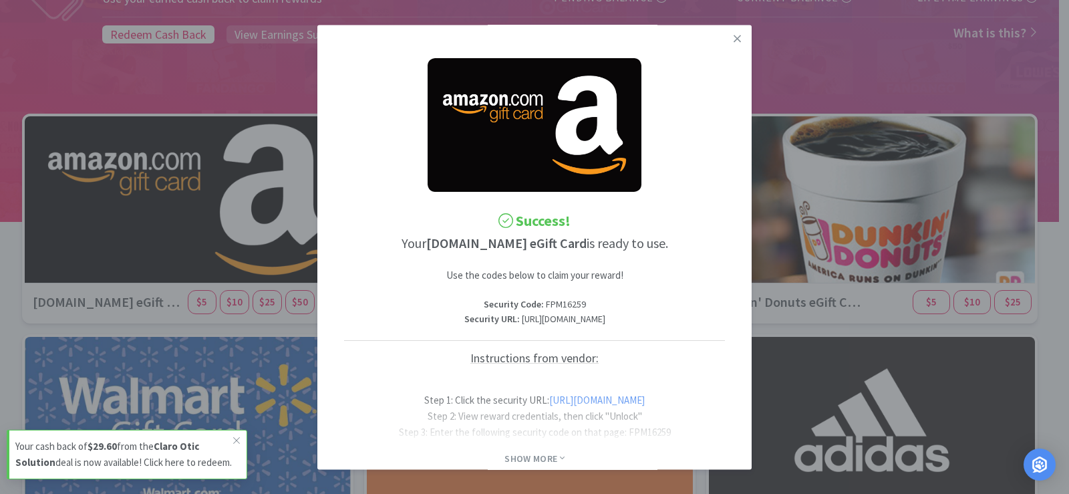
drag, startPoint x: 401, startPoint y: 320, endPoint x: 723, endPoint y: 332, distance: 322.2
click at [723, 332] on div "Success! Your [DOMAIN_NAME] eGift Card is ready to use. Use the codes below to …" at bounding box center [534, 271] width 407 height 480
copy p "[URL][DOMAIN_NAME]"
drag, startPoint x: 582, startPoint y: 299, endPoint x: 542, endPoint y: 301, distance: 40.2
click at [542, 301] on p "Security Code : FPM16259" at bounding box center [534, 304] width 381 height 15
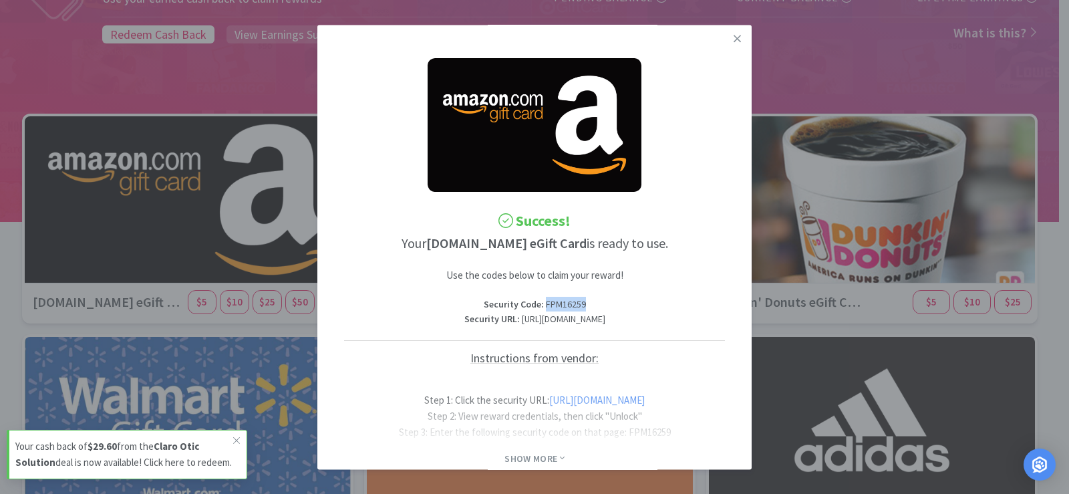
copy p "FPM16259"
